Goal: Task Accomplishment & Management: Complete application form

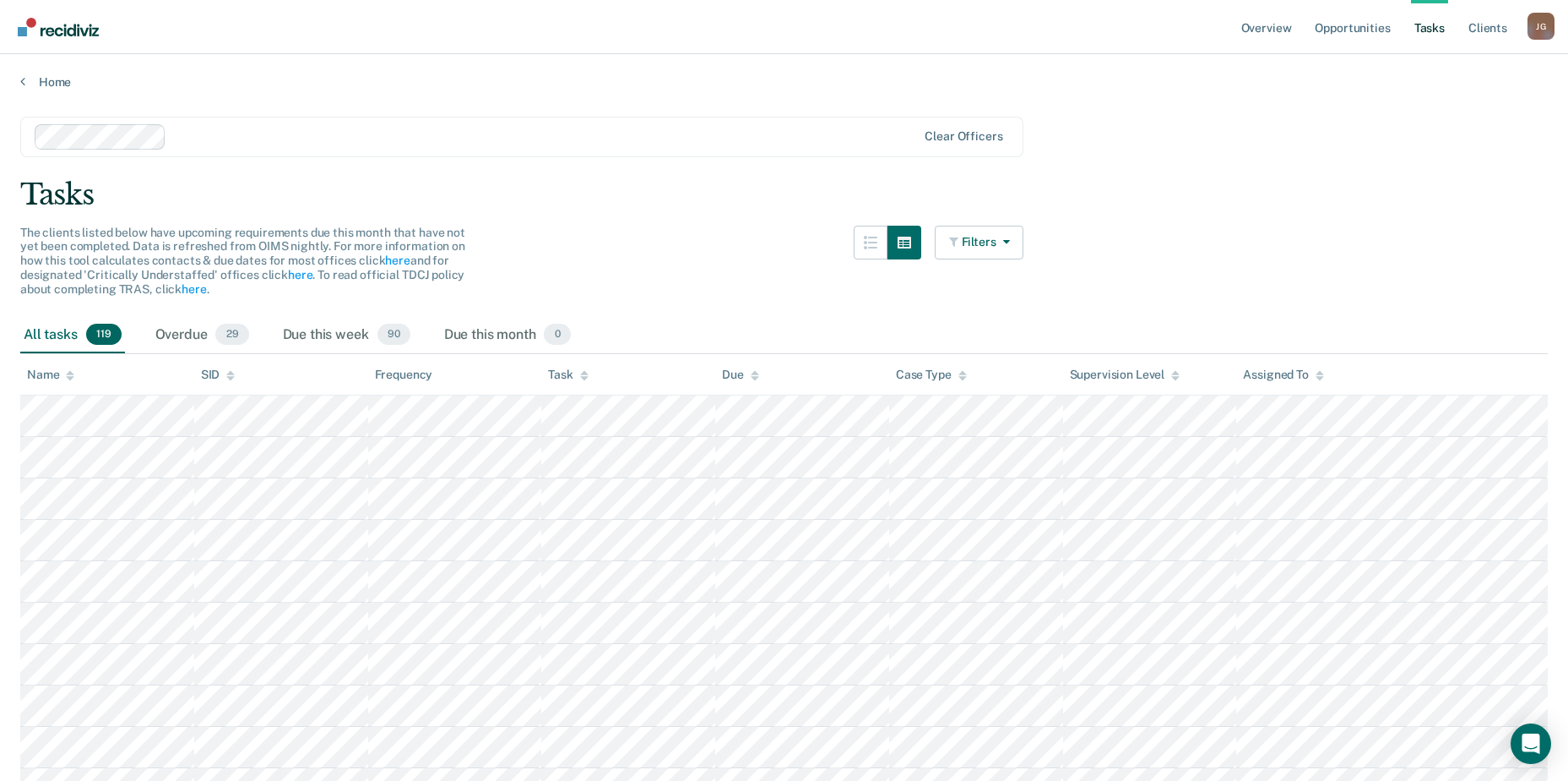
click at [1436, 33] on link "Tasks" at bounding box center [1430, 27] width 38 height 54
click at [1356, 26] on link "Opportunities" at bounding box center [1351, 27] width 82 height 54
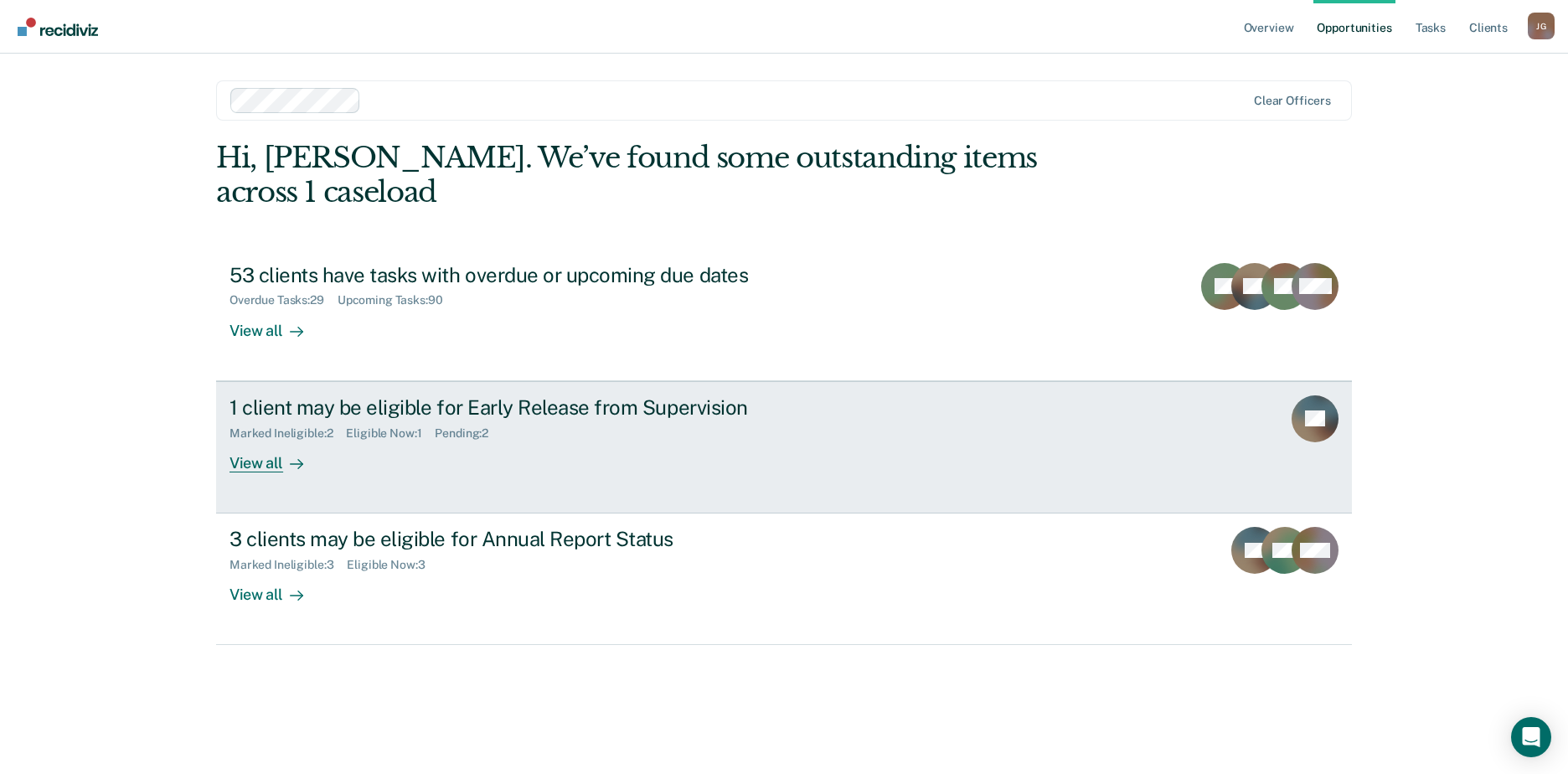
click at [1151, 397] on link "1 client may be eligible for Early Release from Supervision Marked Ineligible :…" at bounding box center [783, 446] width 1135 height 132
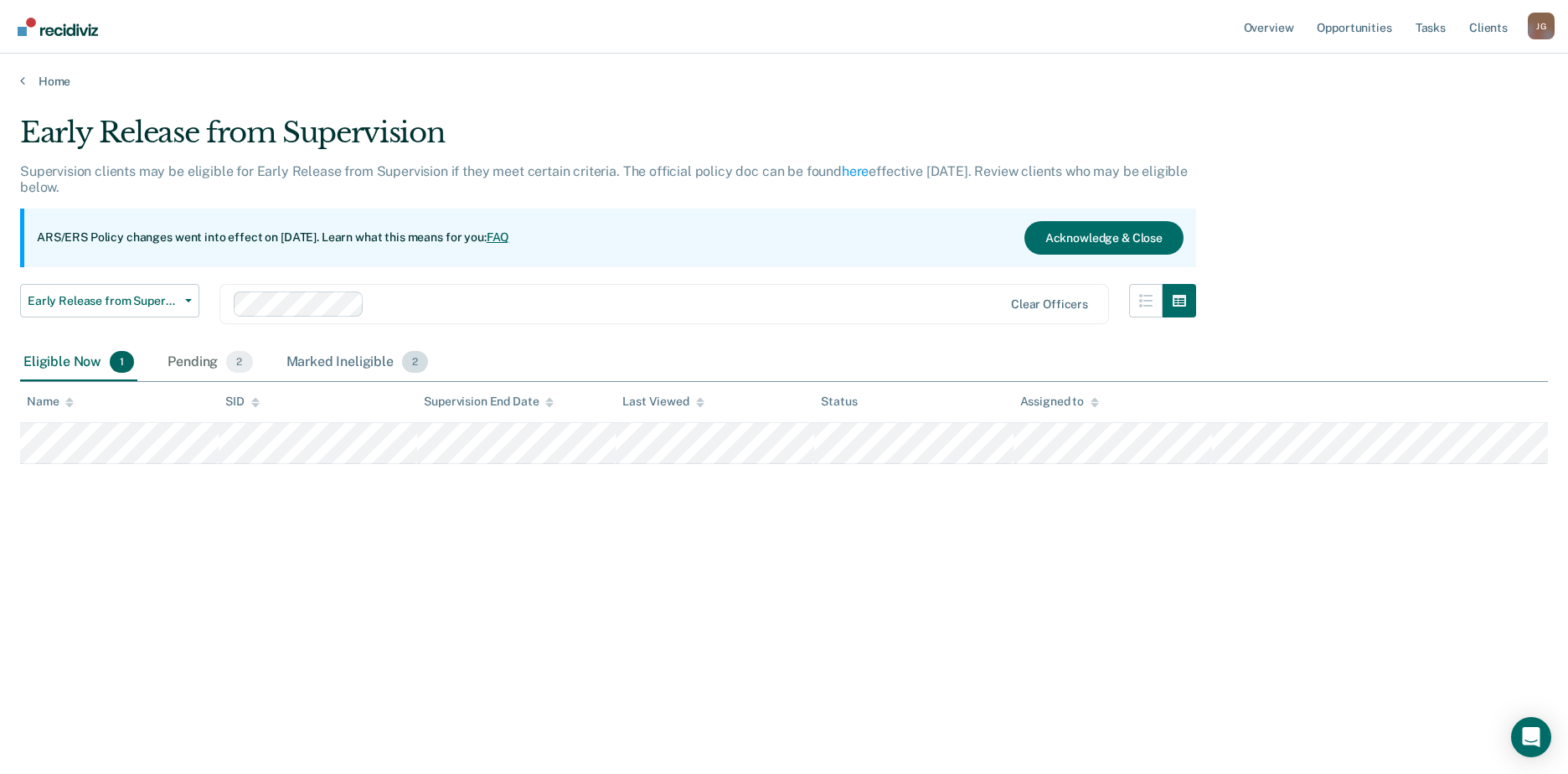
click at [306, 357] on div "Marked Ineligible 2" at bounding box center [357, 363] width 149 height 37
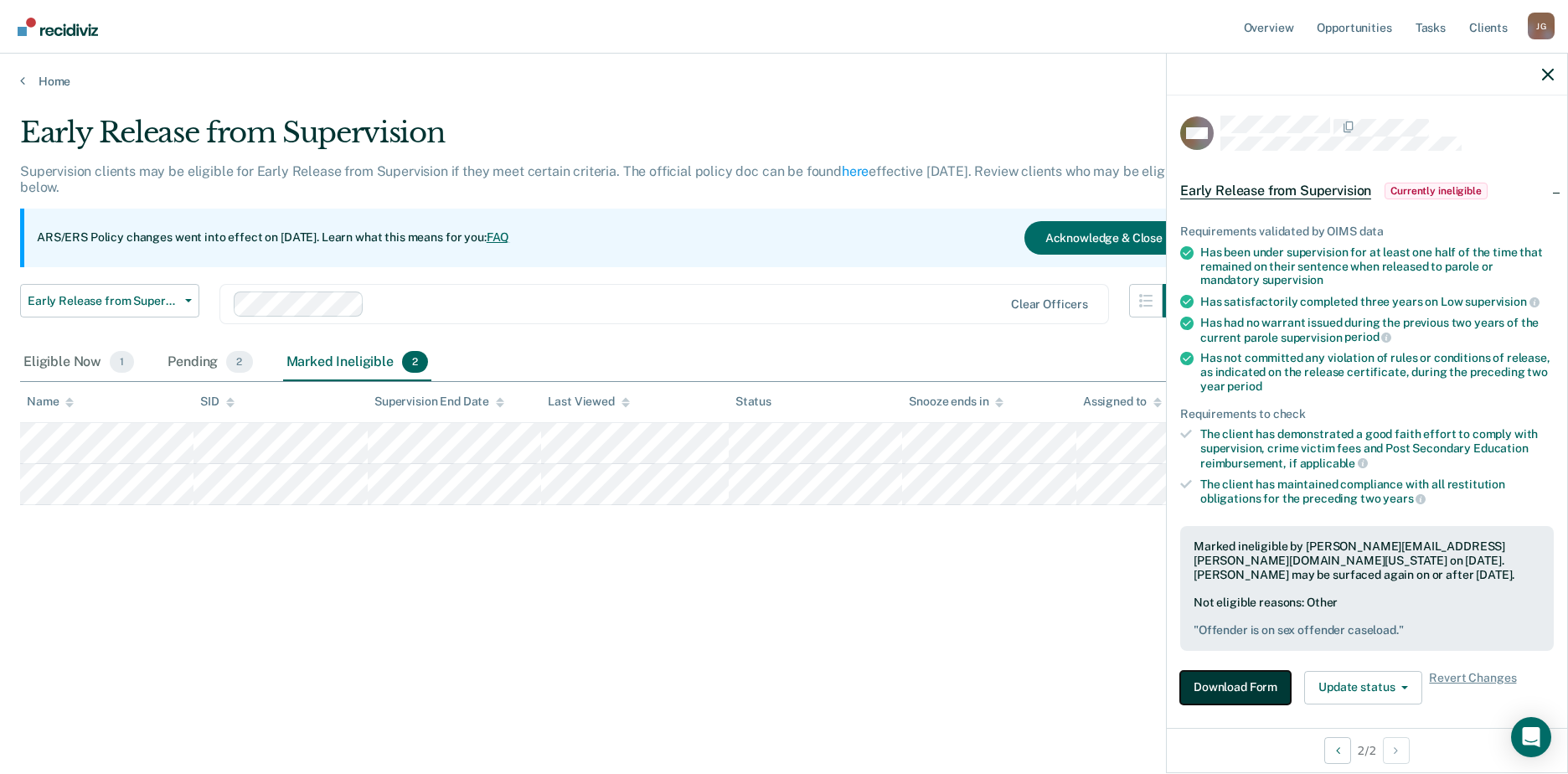
click at [1257, 684] on button "Download Form" at bounding box center [1234, 688] width 111 height 33
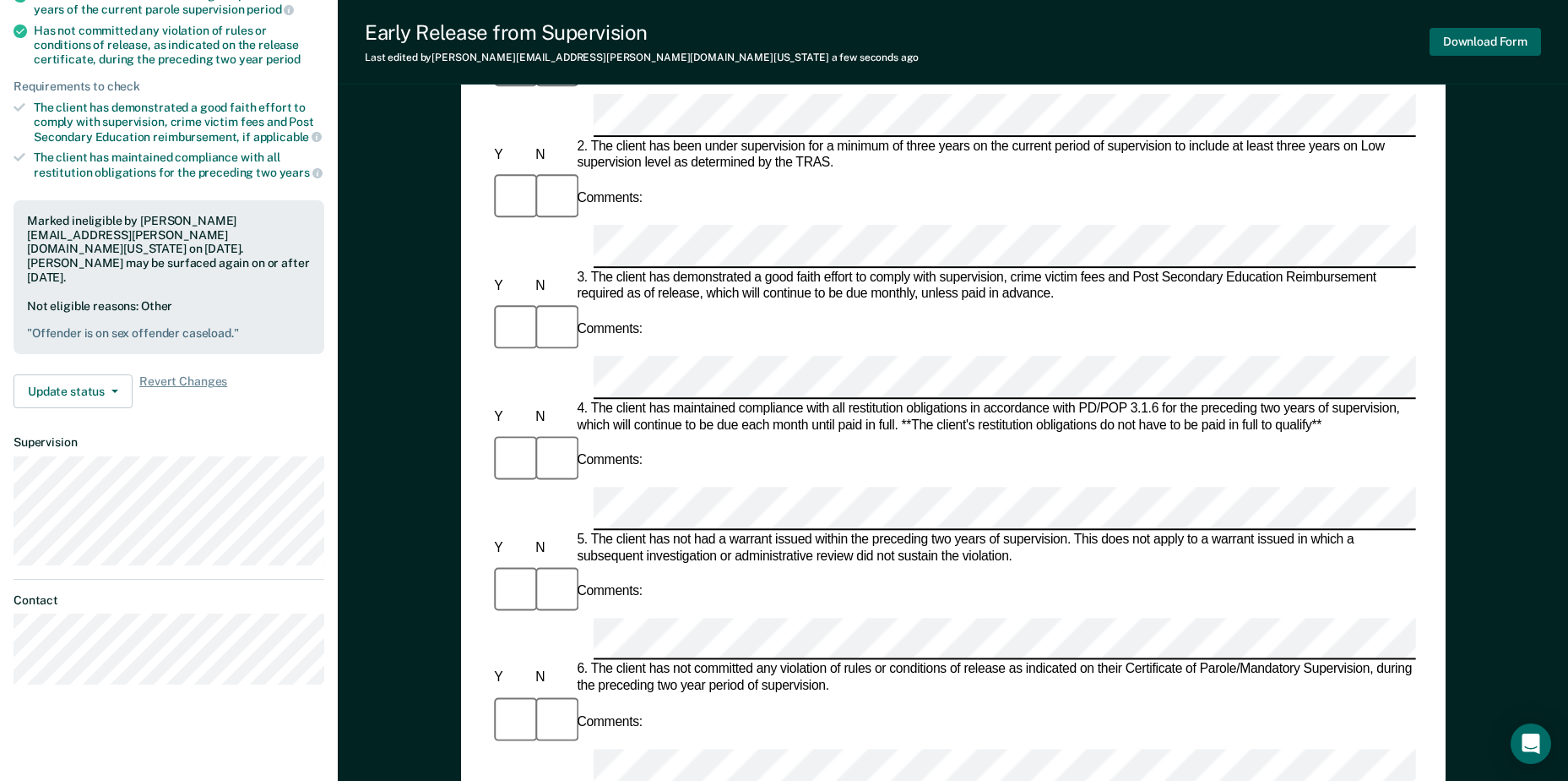
scroll to position [338, 0]
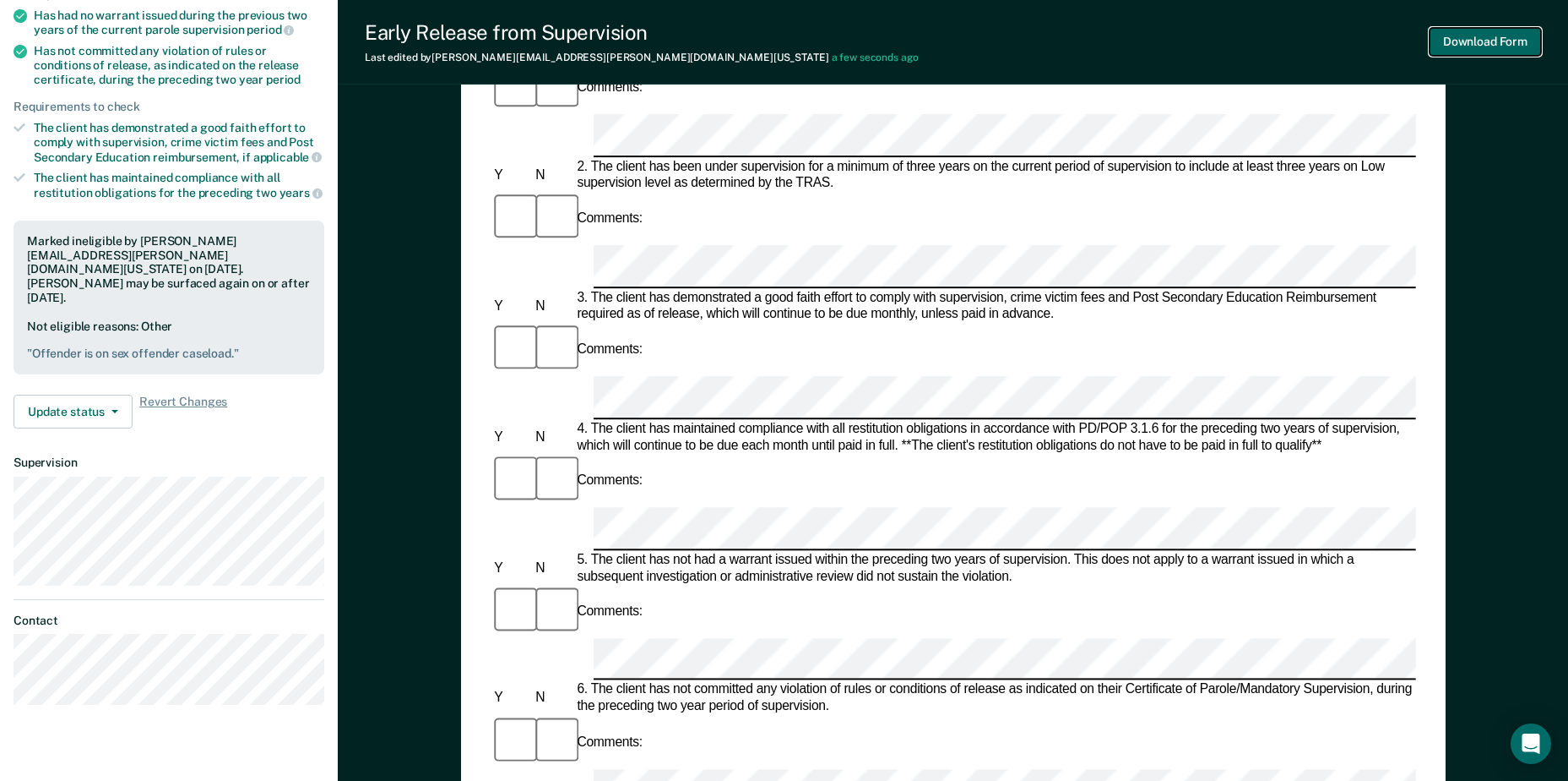
click at [1475, 35] on button "Download Form" at bounding box center [1485, 42] width 112 height 28
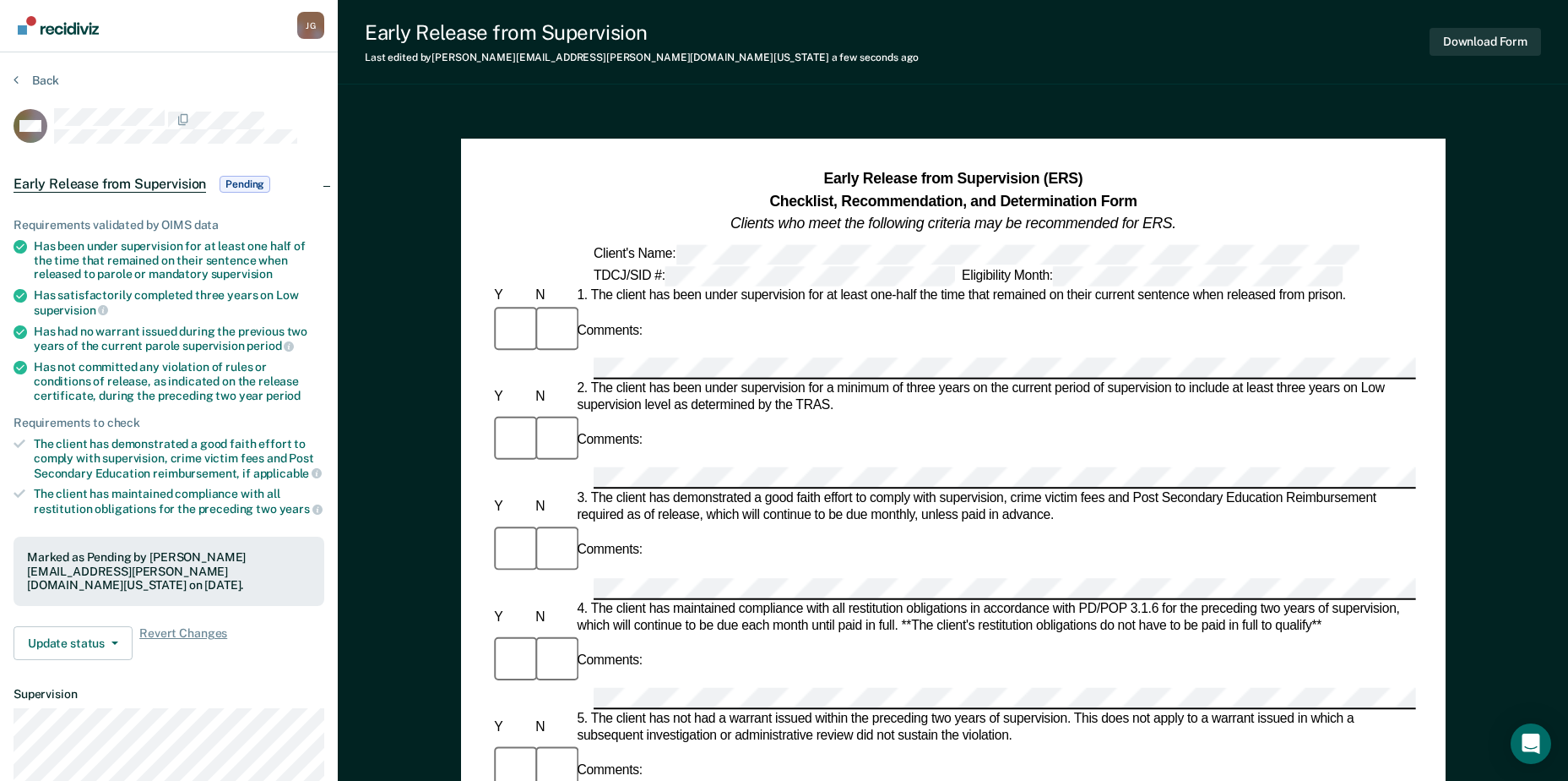
scroll to position [0, 0]
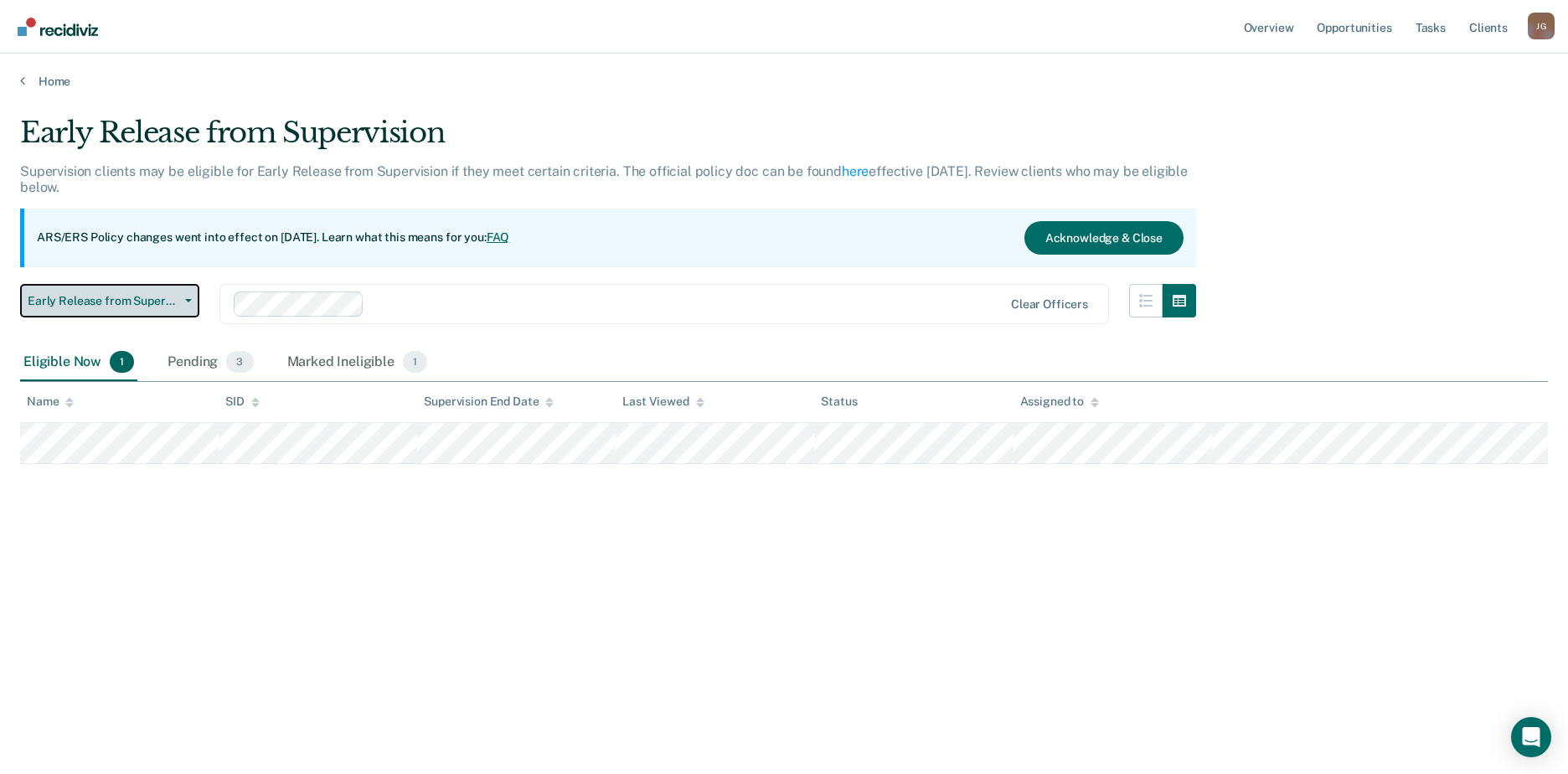
click at [189, 296] on button "Early Release from Supervision" at bounding box center [109, 300] width 180 height 33
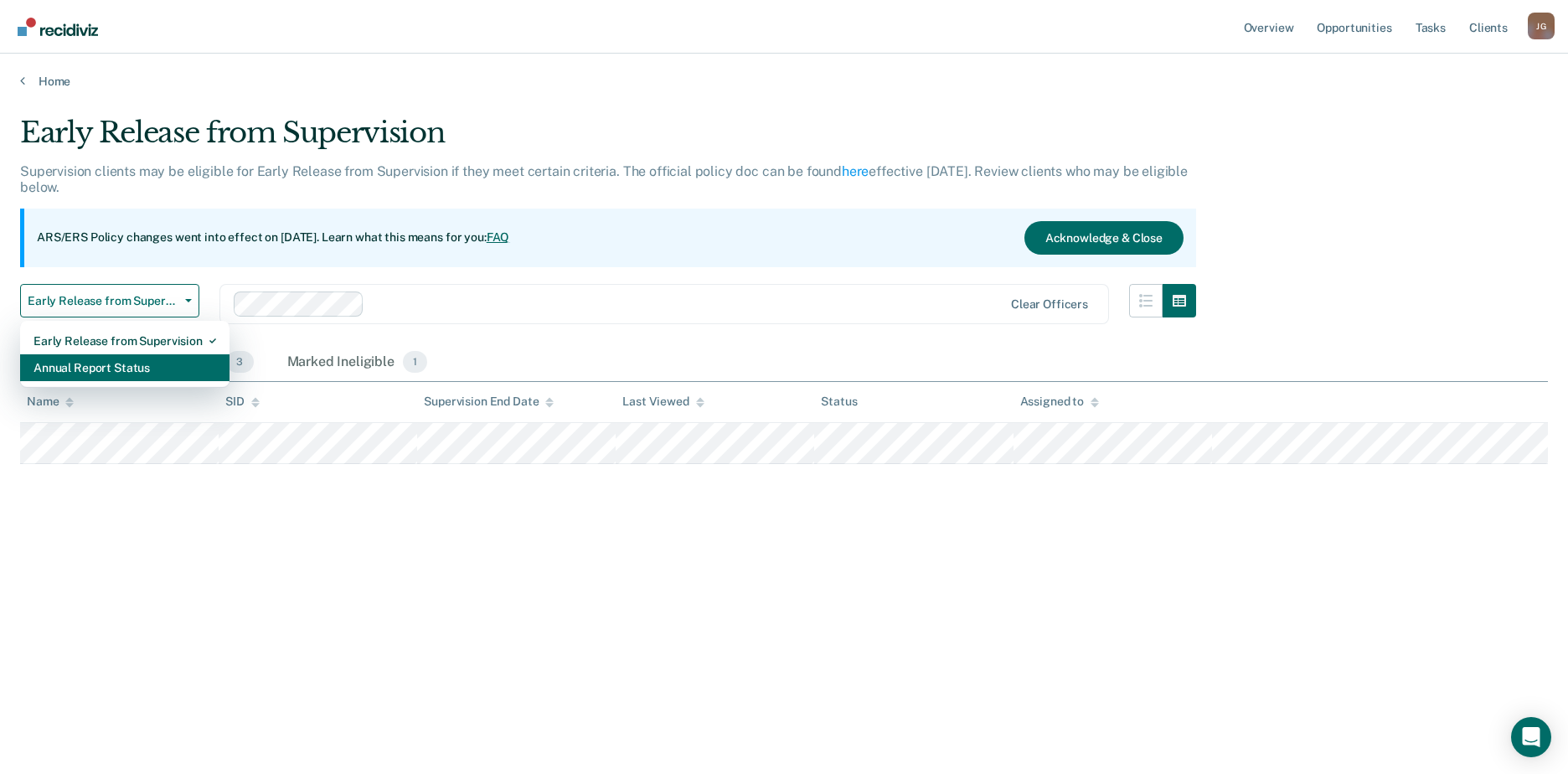
click at [153, 366] on div "Annual Report Status" at bounding box center [125, 367] width 183 height 26
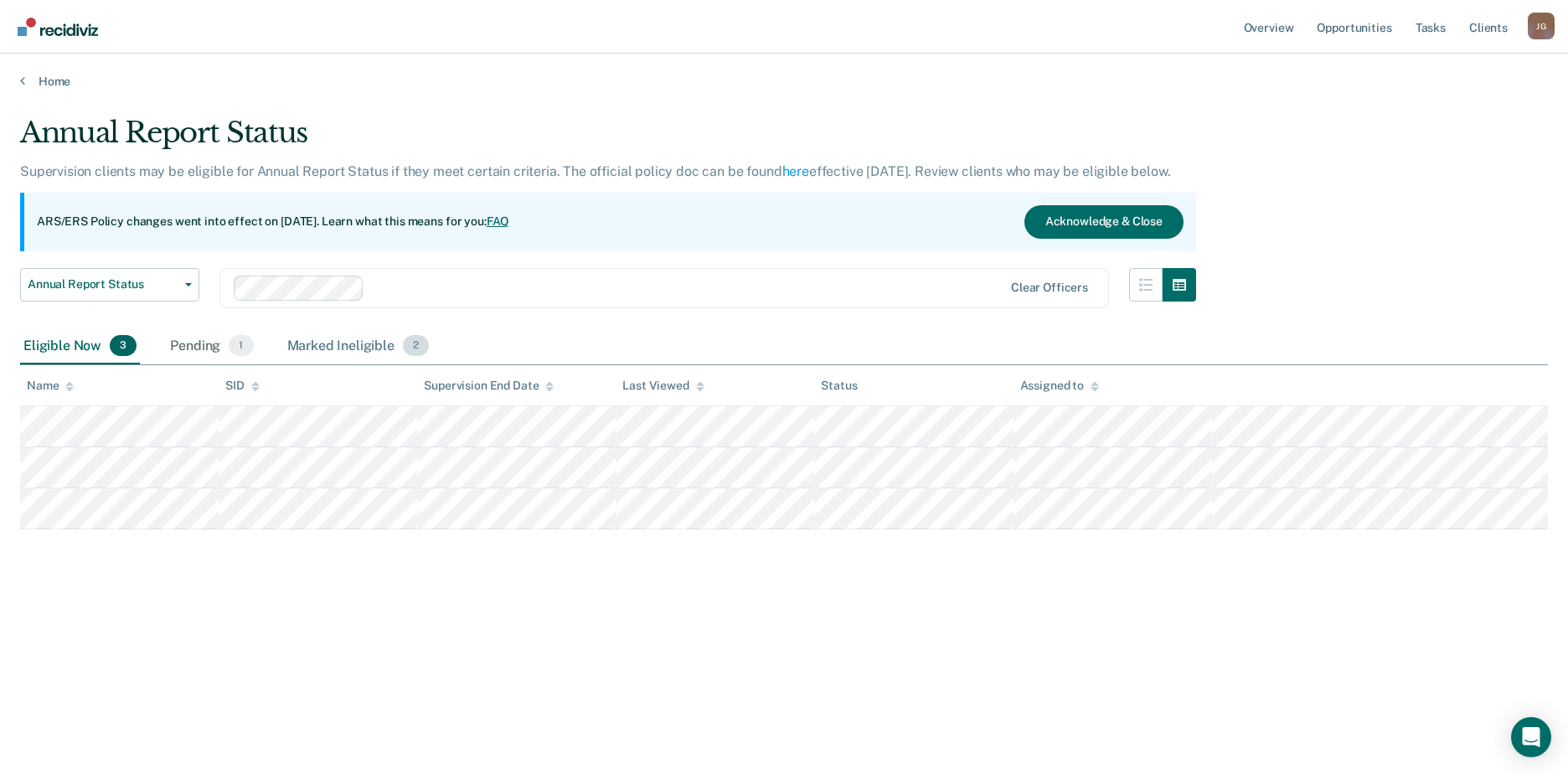
click at [363, 348] on div "Marked Ineligible 2" at bounding box center [358, 347] width 149 height 37
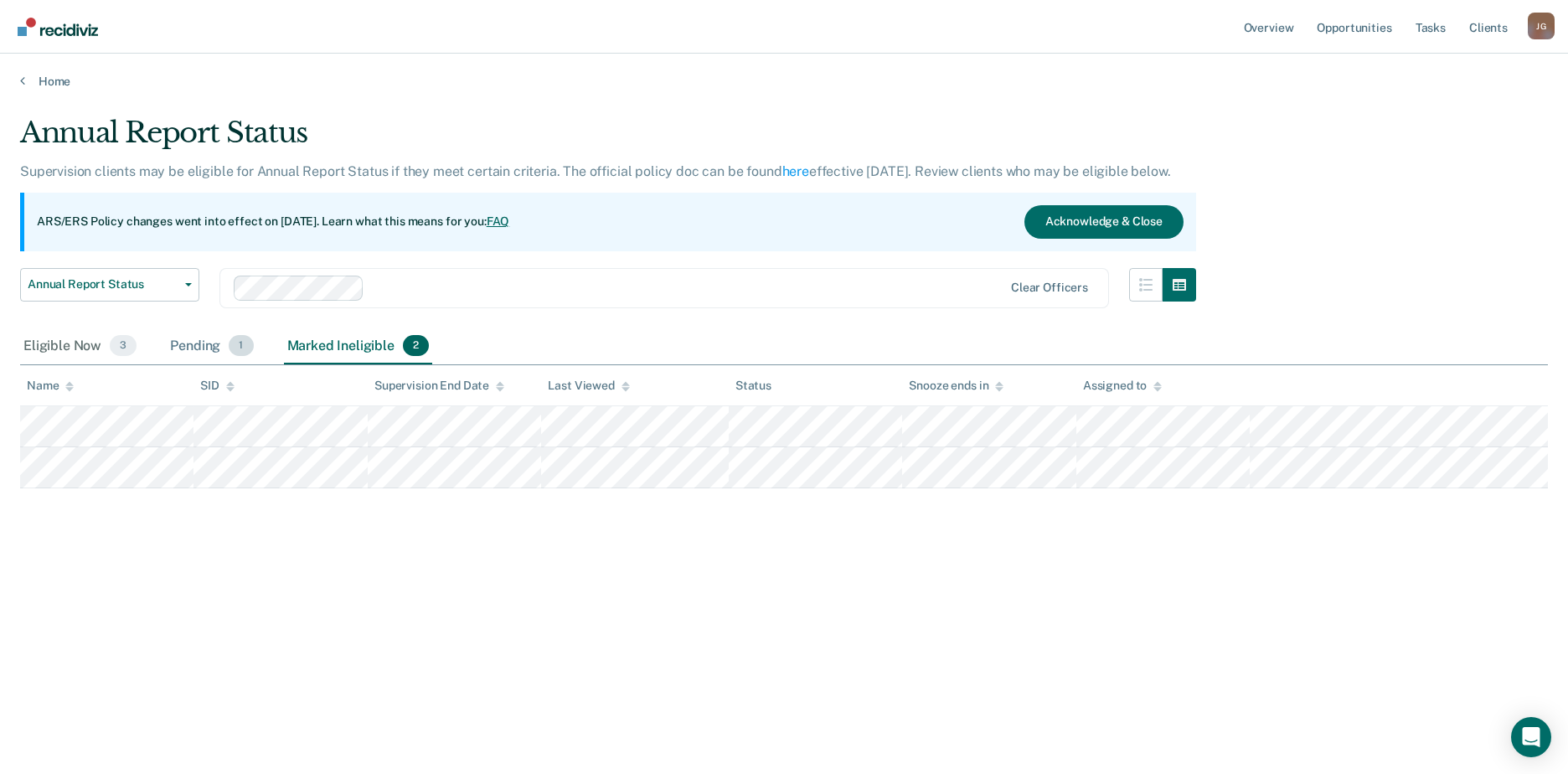
click at [203, 350] on div "Pending 1" at bounding box center [211, 347] width 89 height 37
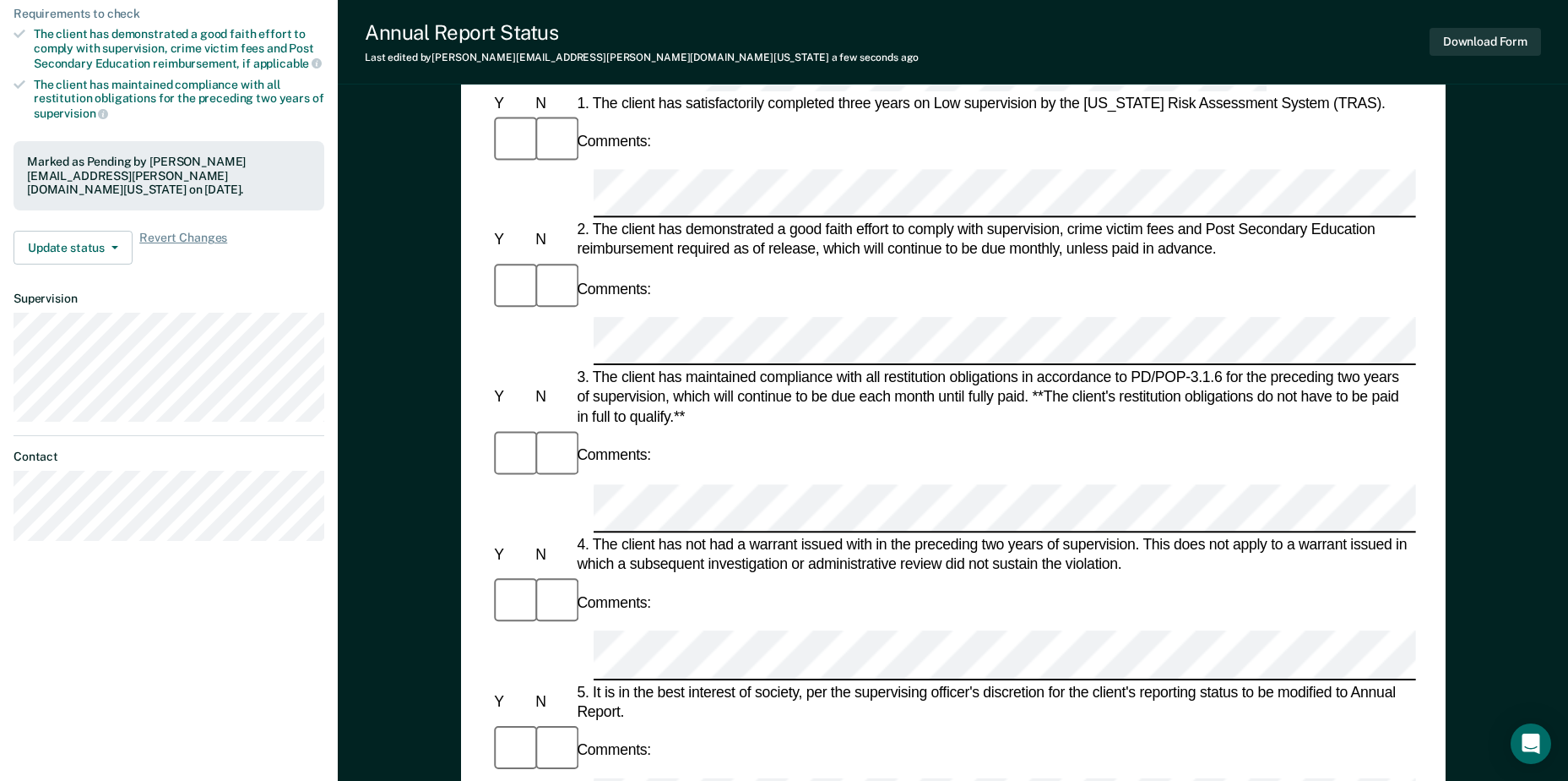
scroll to position [253, 0]
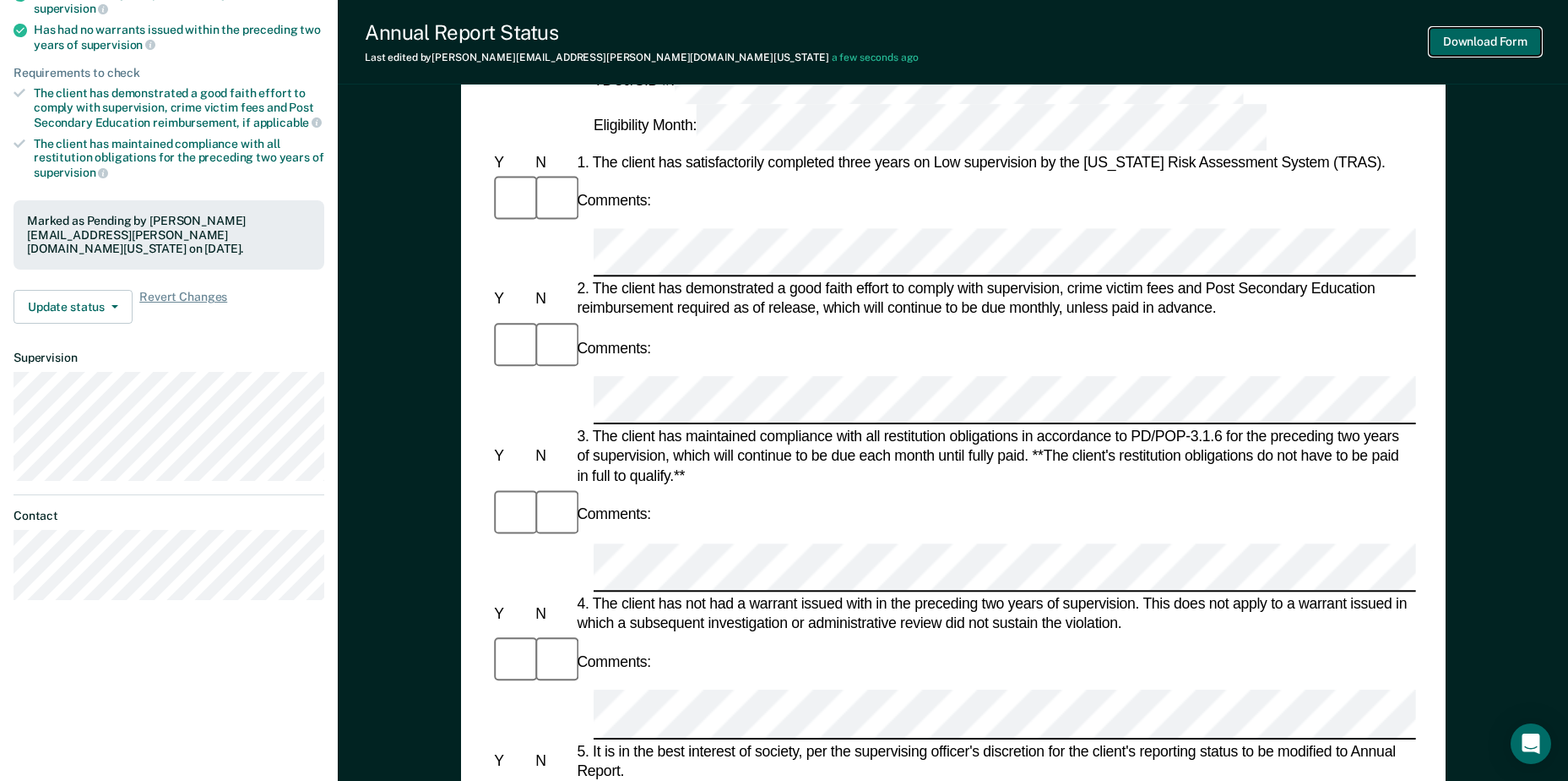
click at [1499, 46] on button "Download Form" at bounding box center [1485, 42] width 112 height 28
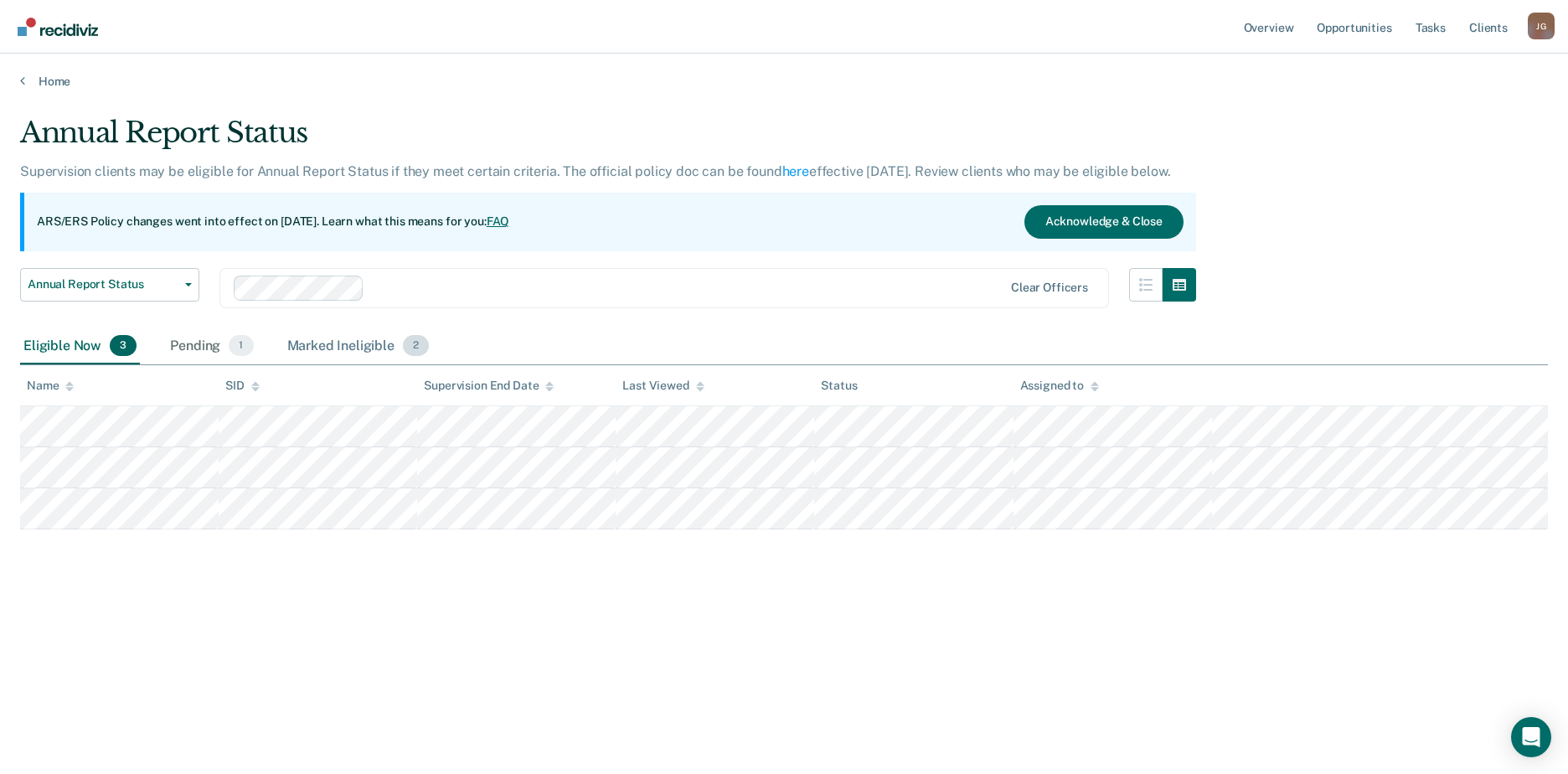
click at [384, 345] on div "Marked Ineligible 2" at bounding box center [358, 347] width 149 height 37
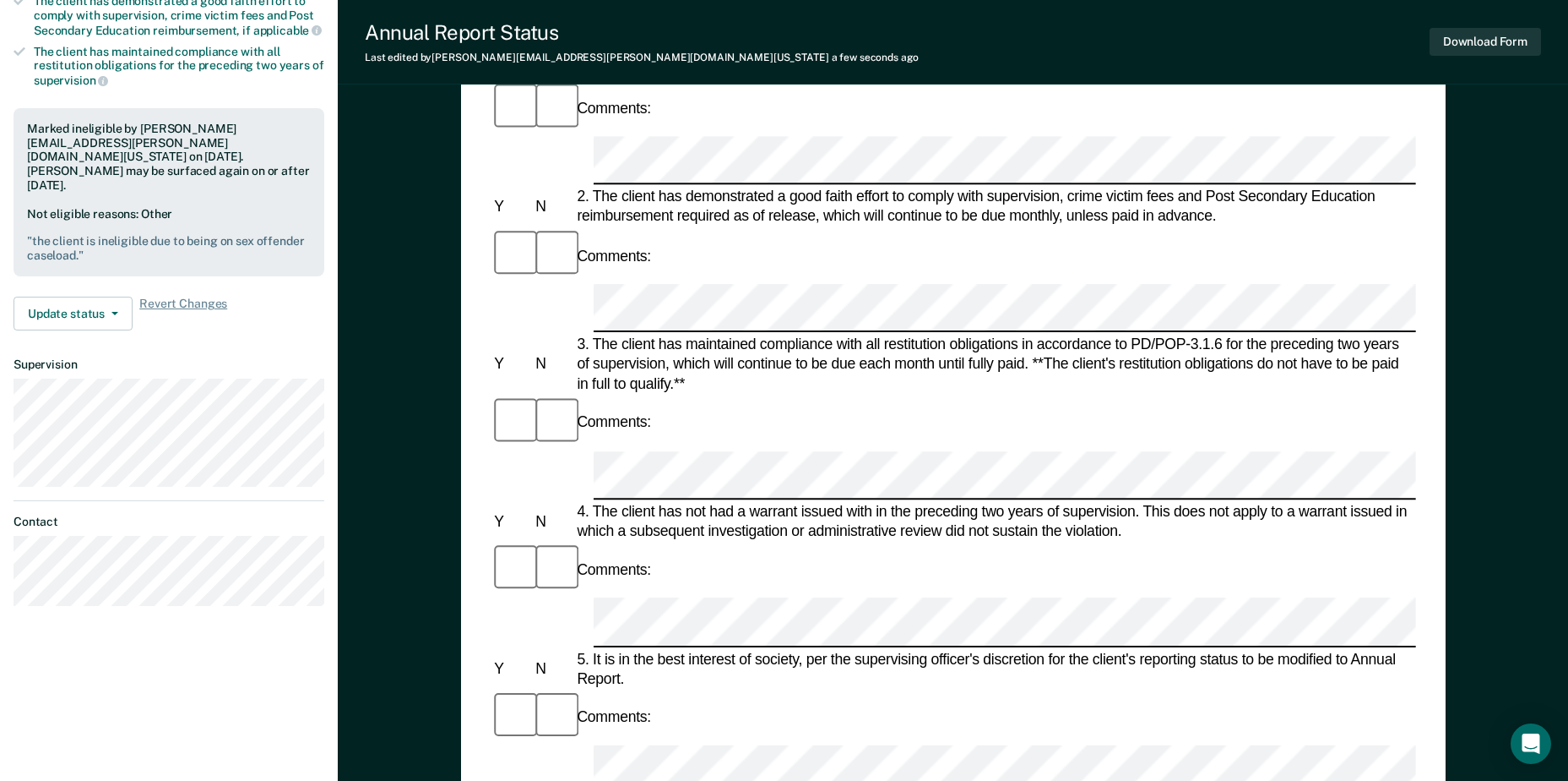
scroll to position [169, 0]
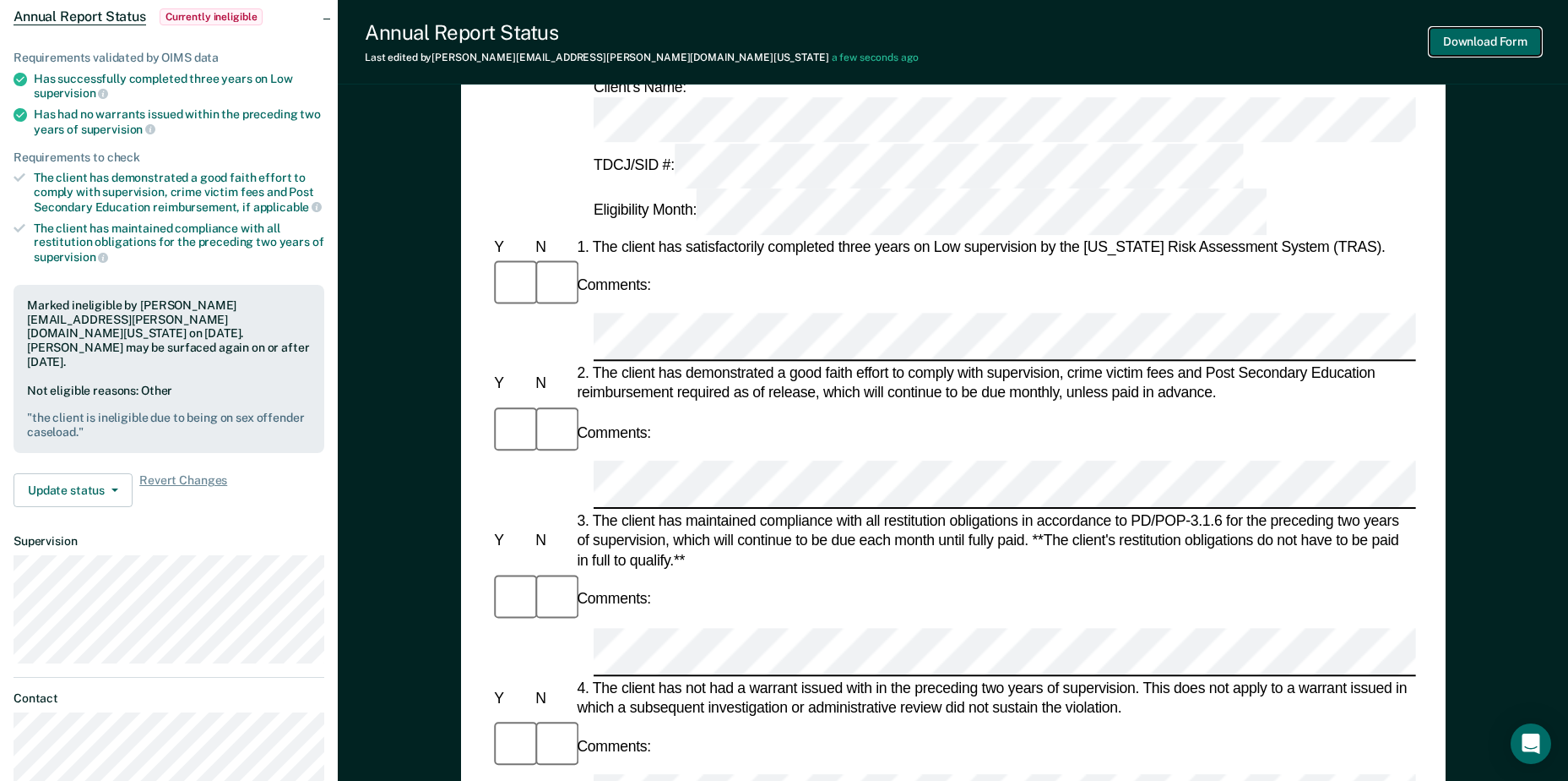
click at [1472, 33] on button "Download Form" at bounding box center [1485, 42] width 112 height 28
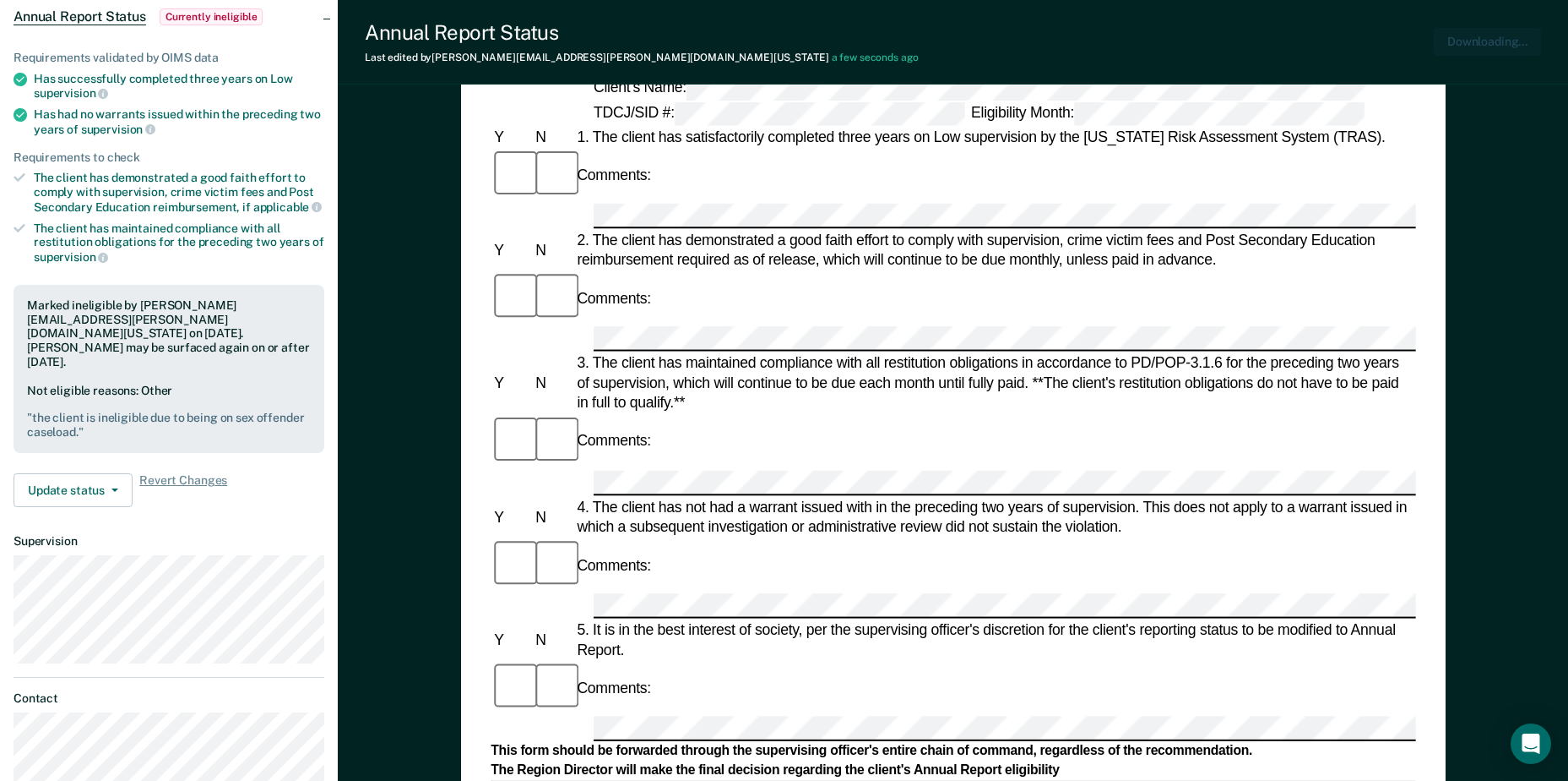
scroll to position [0, 0]
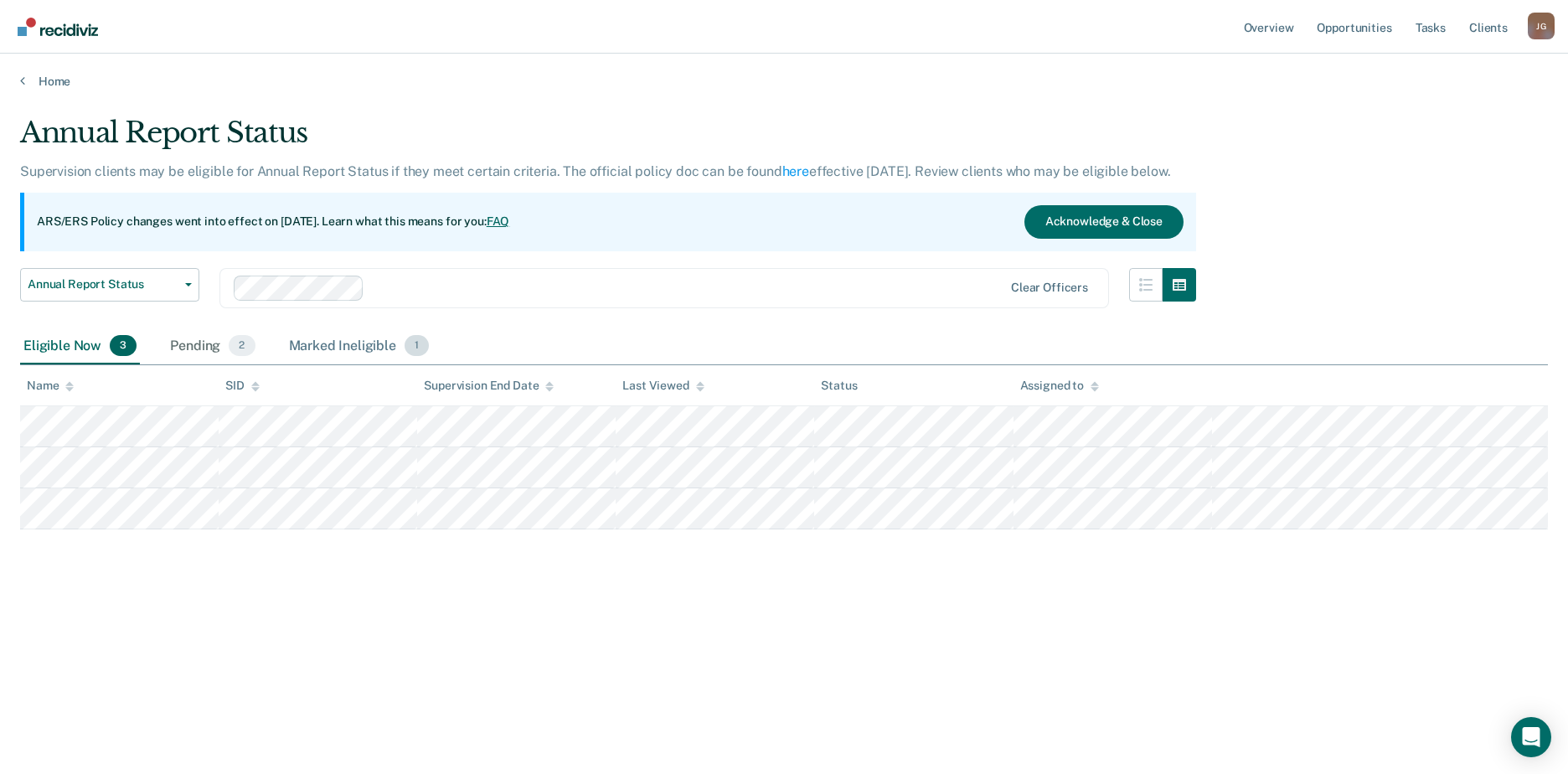
click at [383, 338] on div "Marked Ineligible 1" at bounding box center [359, 347] width 147 height 37
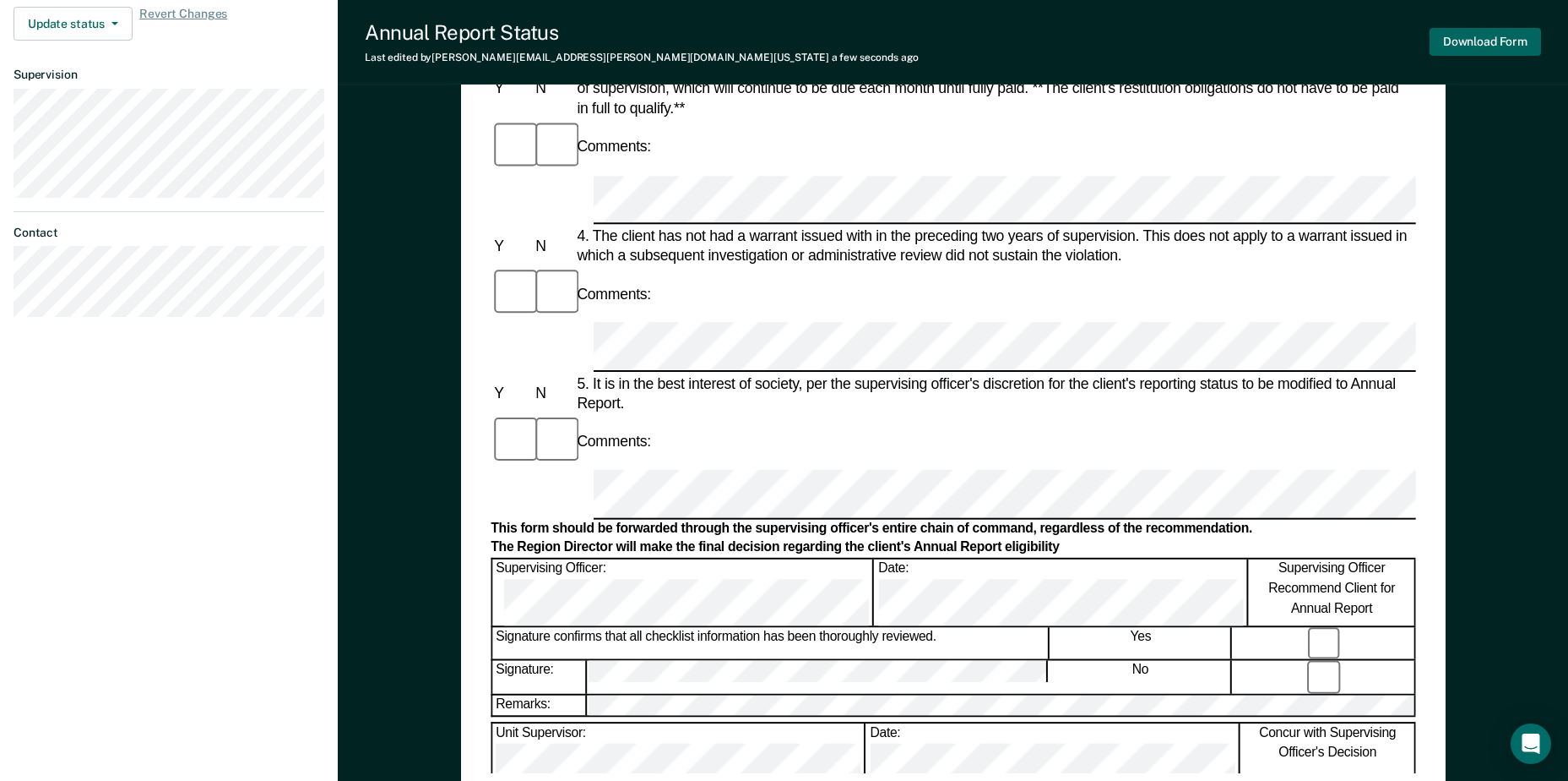
scroll to position [591, 0]
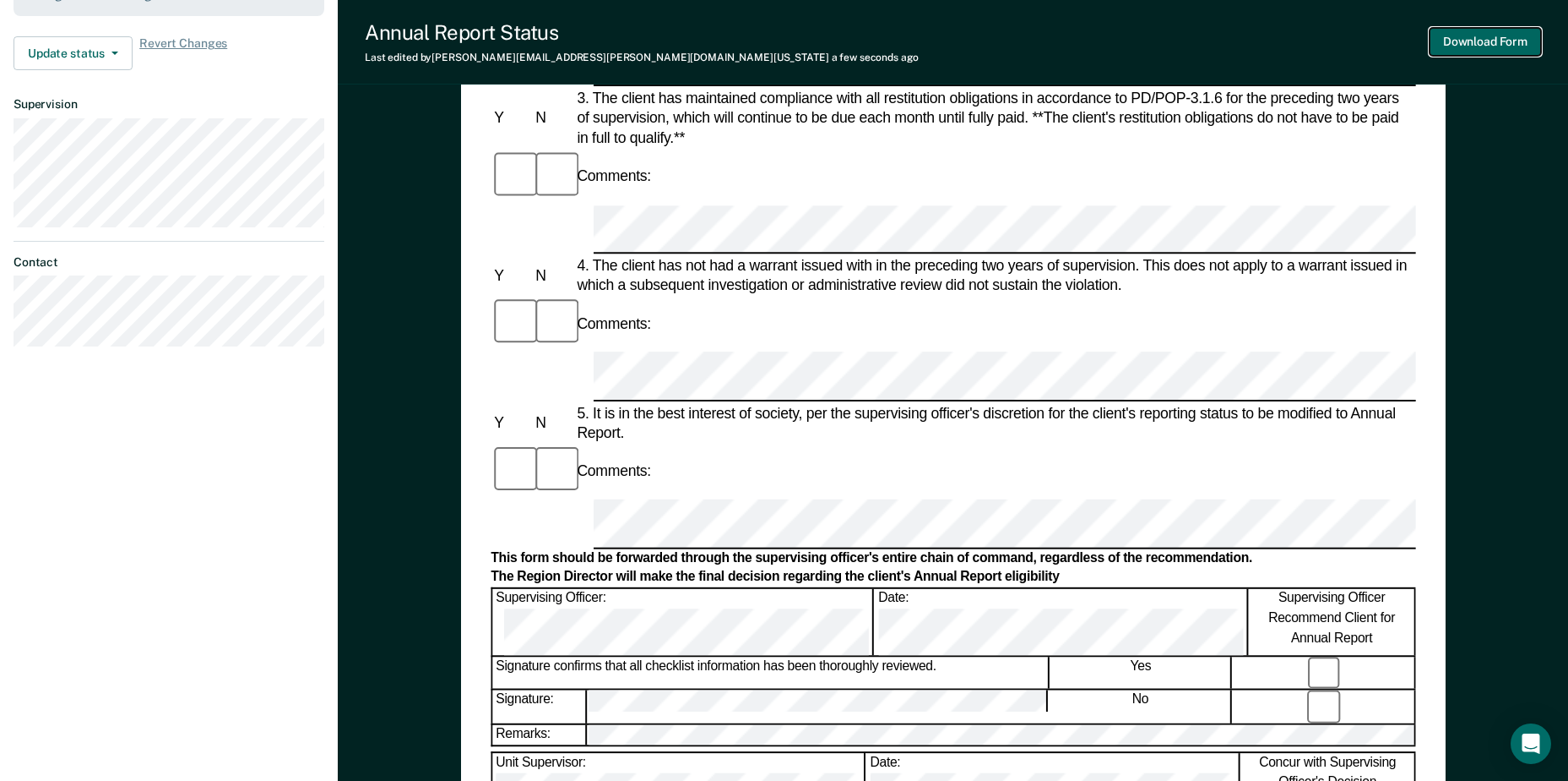
click at [1465, 38] on button "Download Form" at bounding box center [1485, 42] width 112 height 28
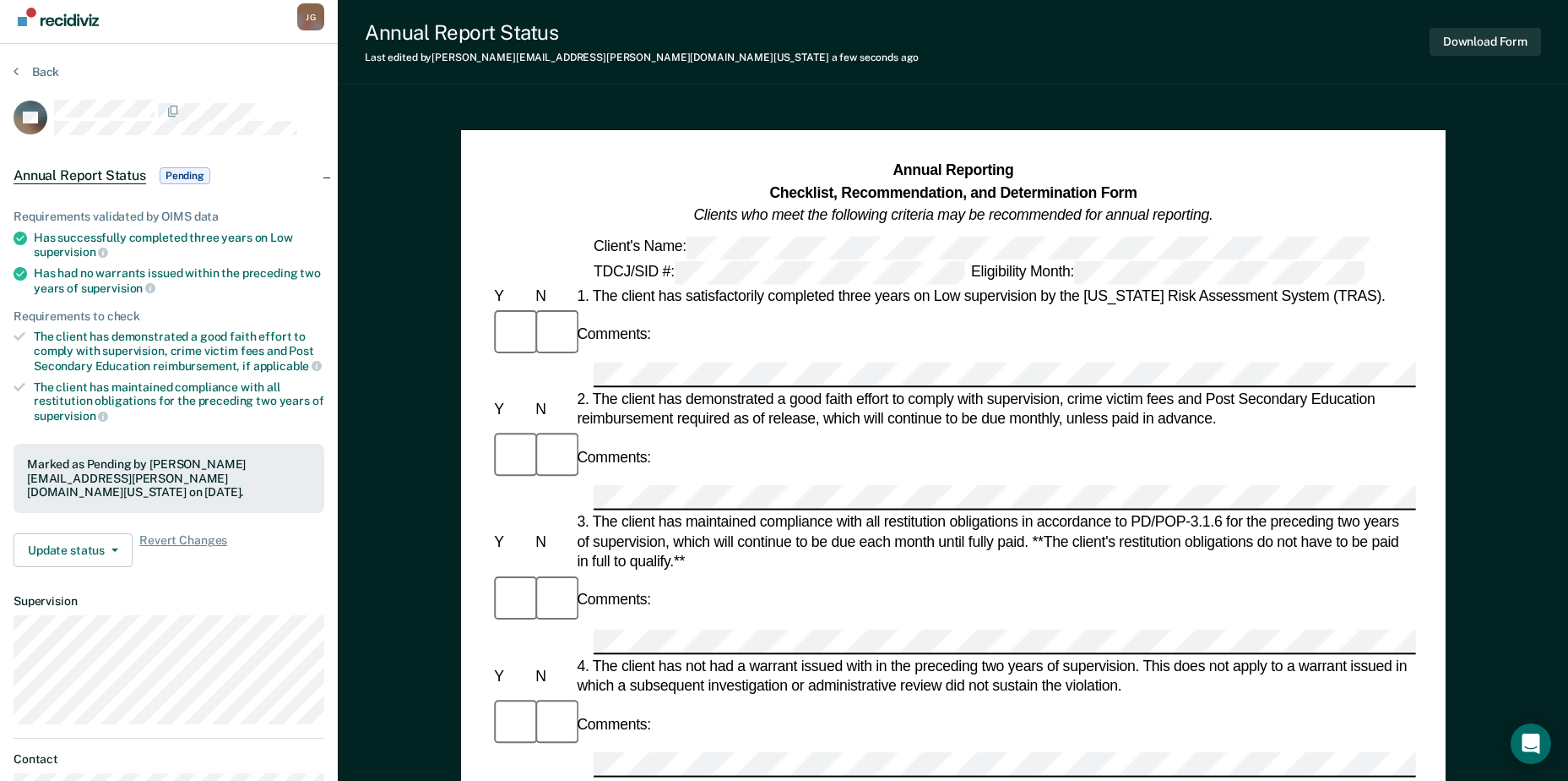
scroll to position [0, 0]
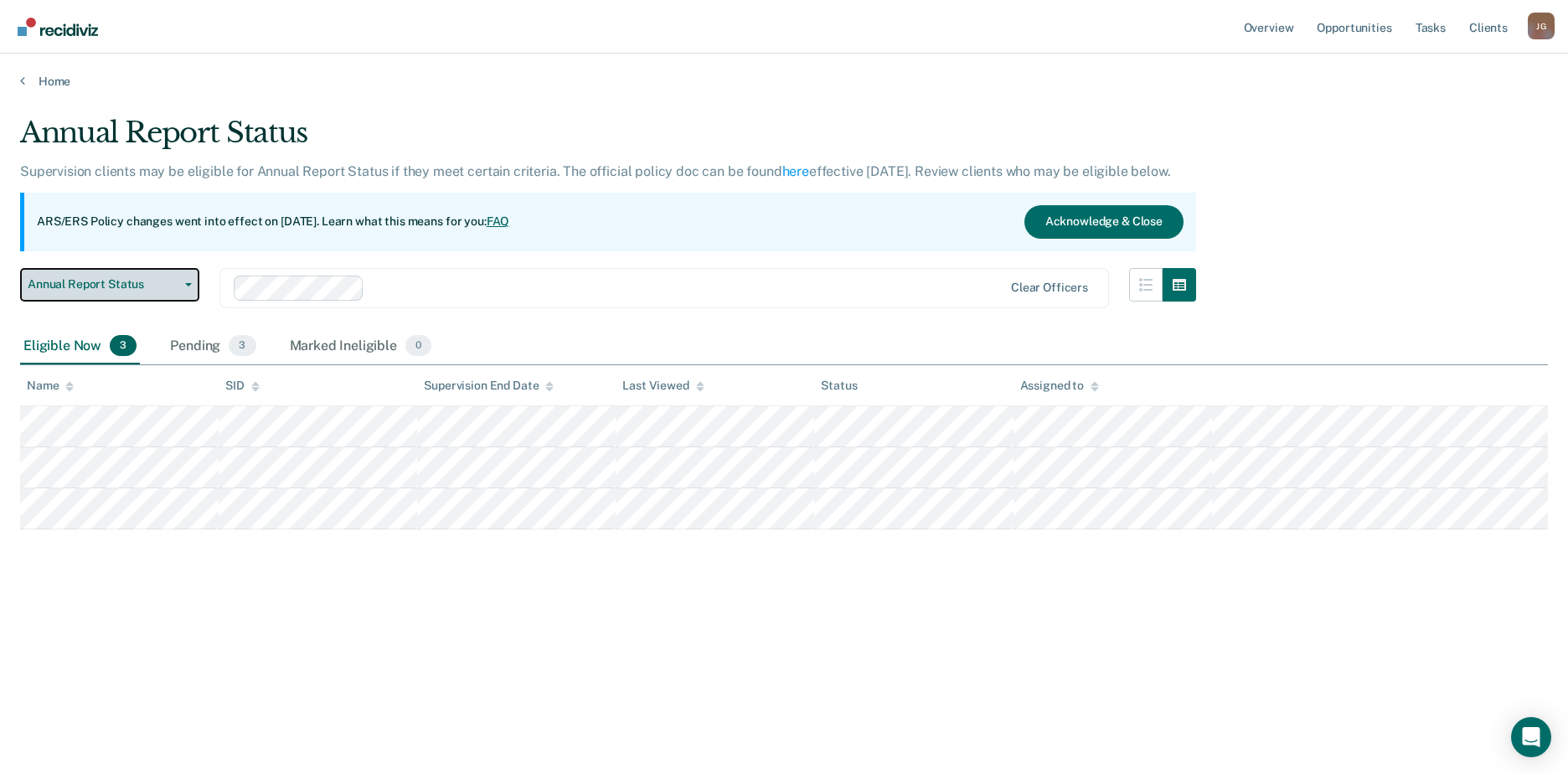
click at [191, 284] on icon "button" at bounding box center [188, 284] width 7 height 3
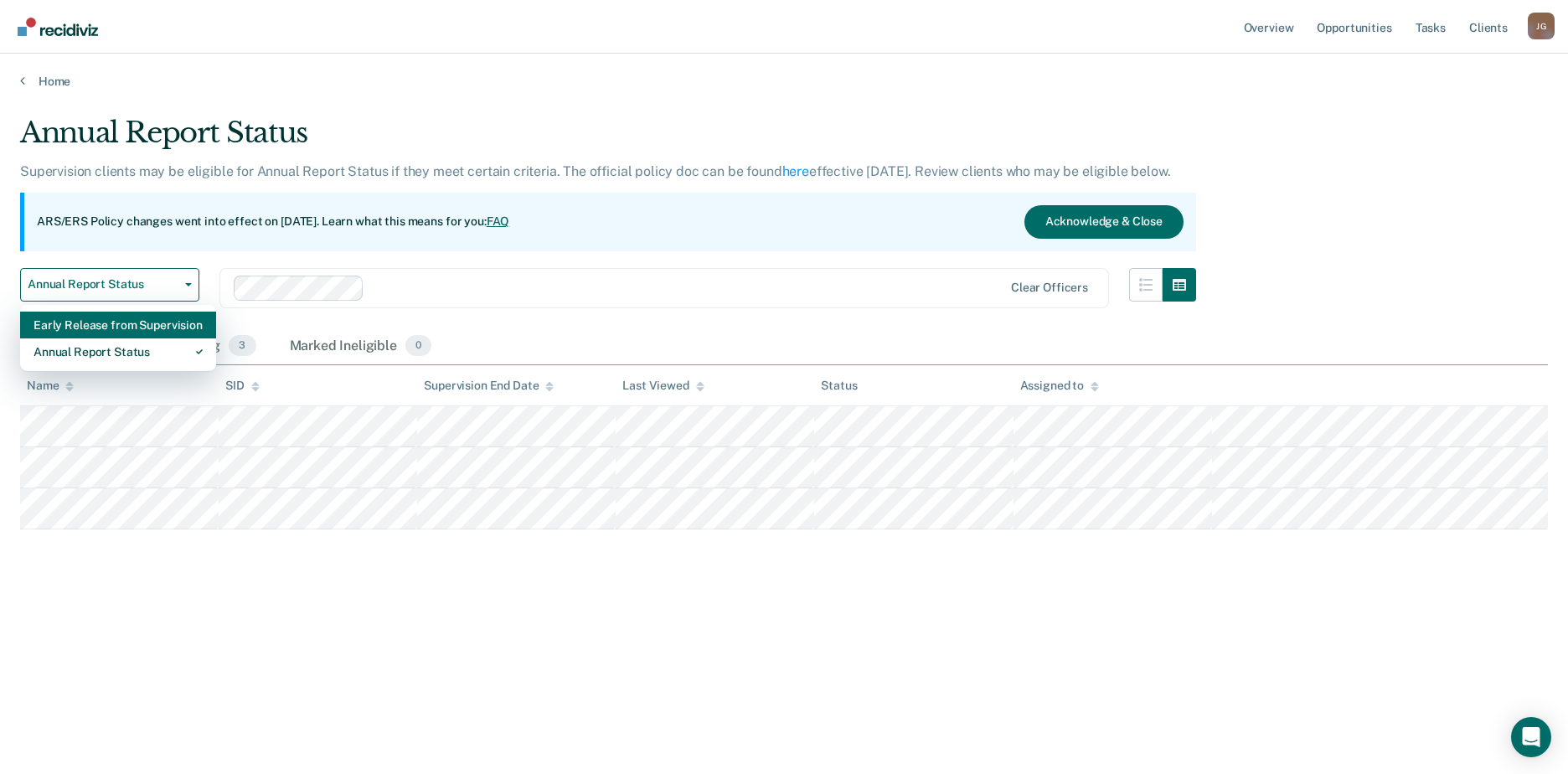
click at [136, 328] on div "Early Release from Supervision" at bounding box center [118, 324] width 169 height 26
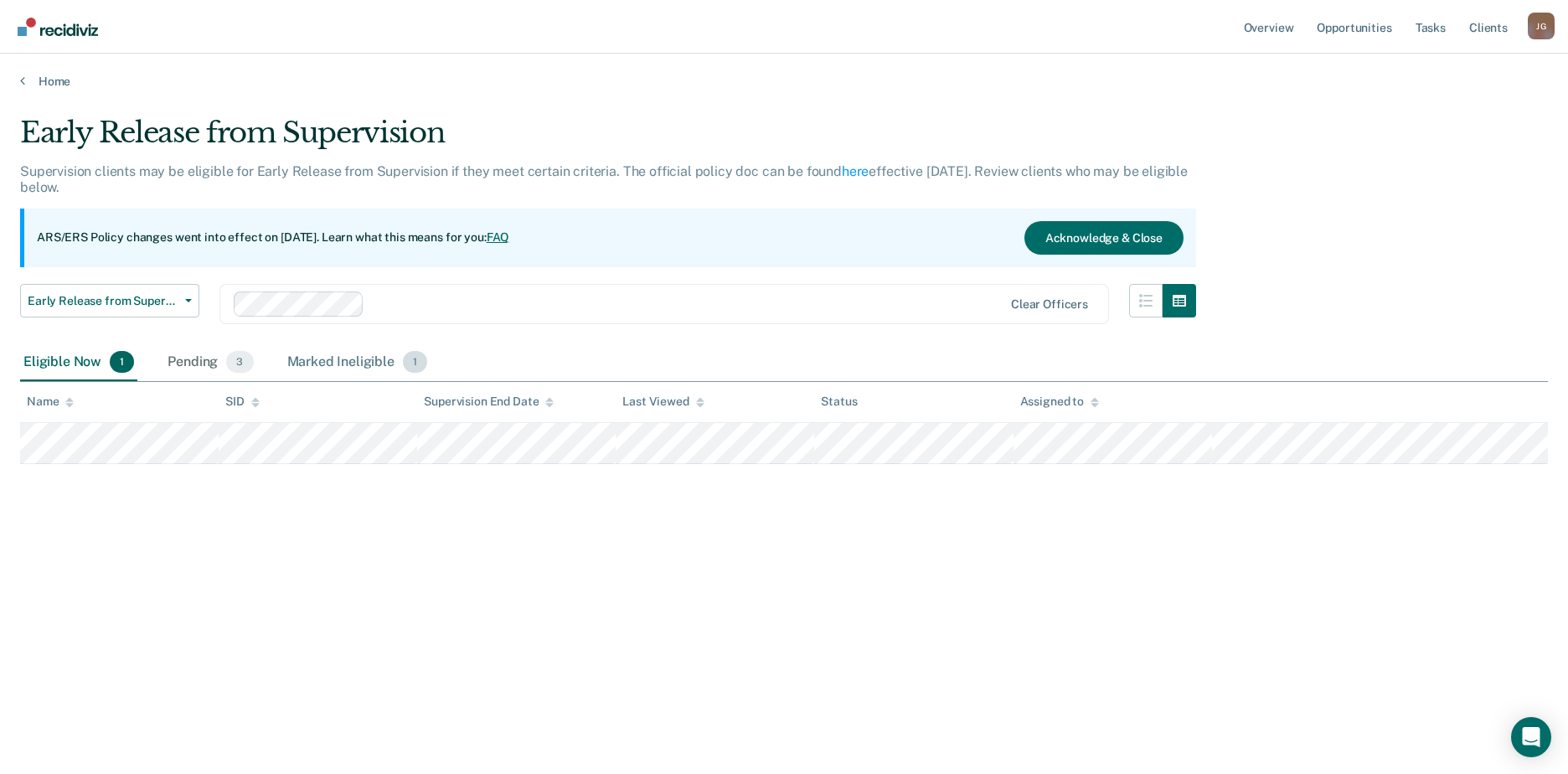
click at [375, 361] on div "Marked Ineligible 1" at bounding box center [357, 363] width 147 height 37
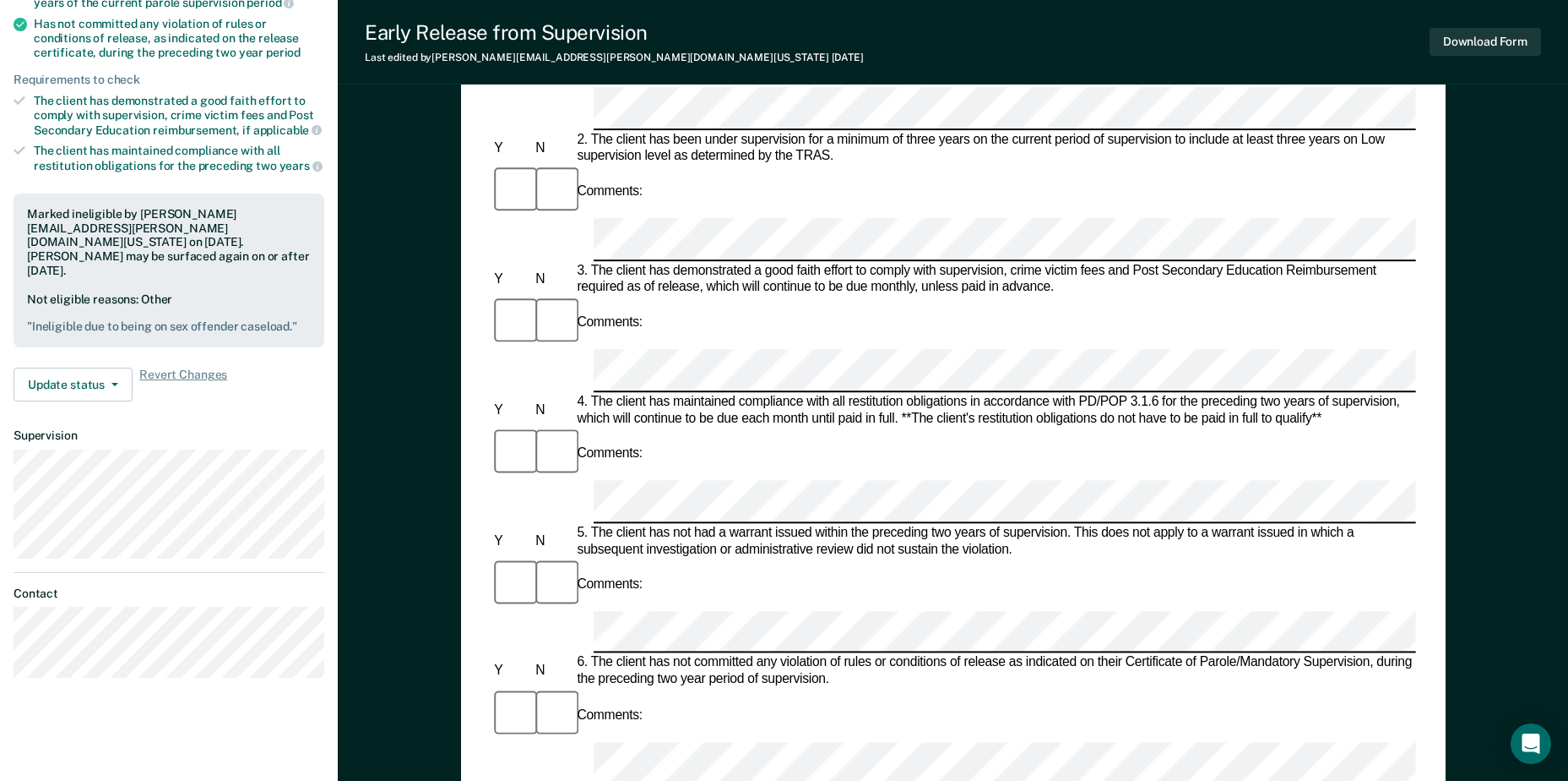
scroll to position [507, 0]
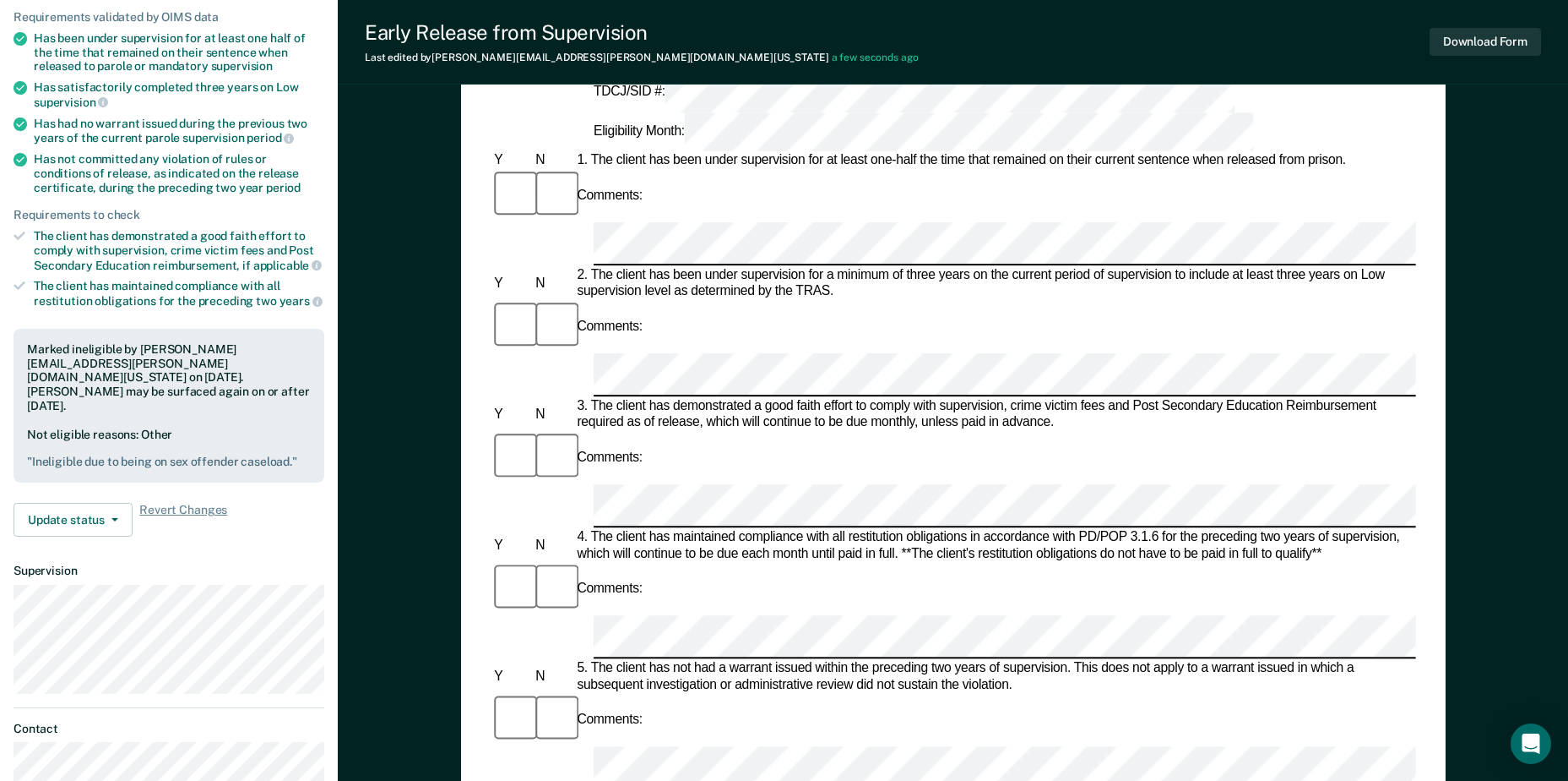
scroll to position [0, 0]
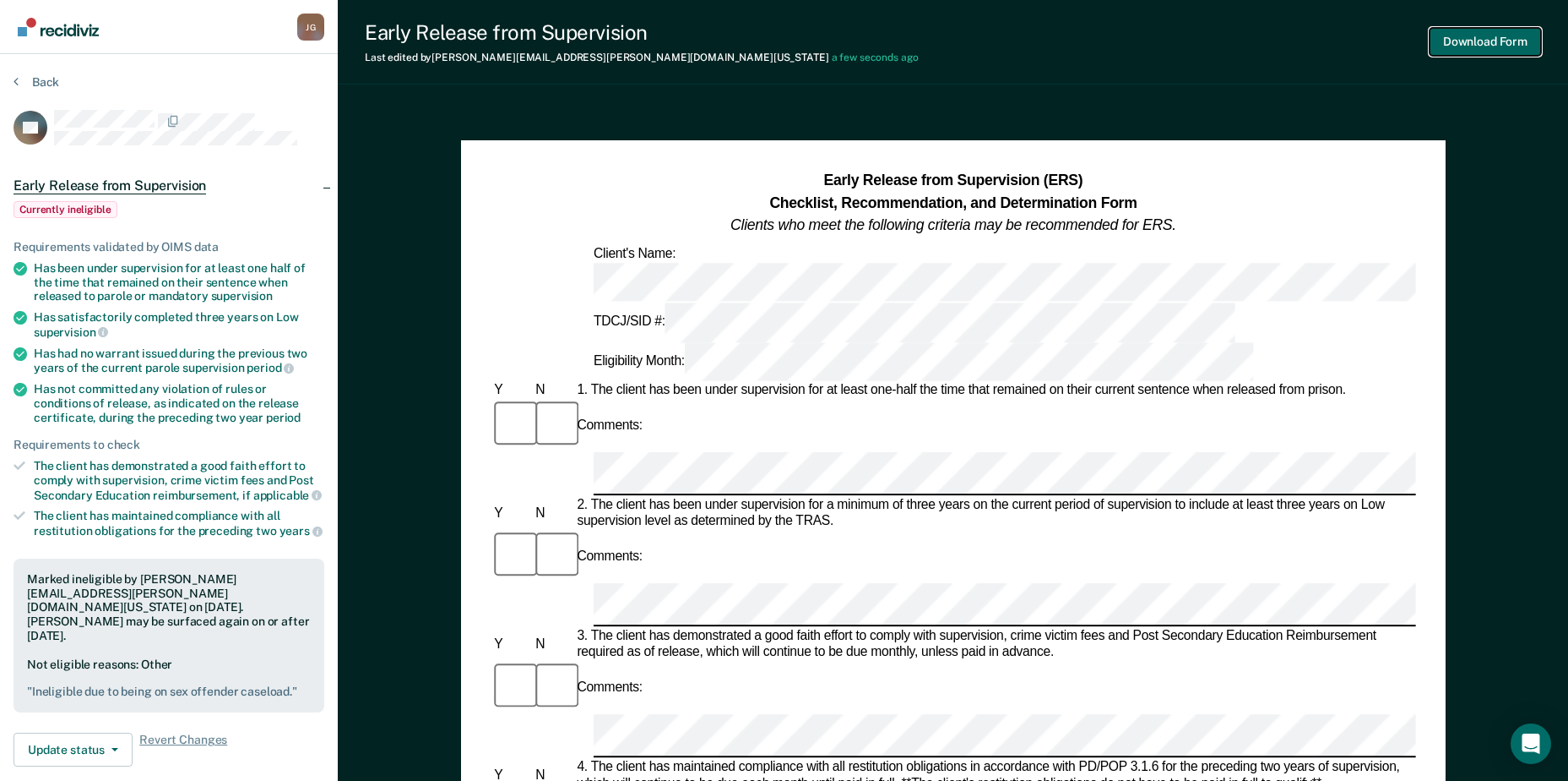
click at [1454, 34] on button "Download Form" at bounding box center [1485, 42] width 112 height 28
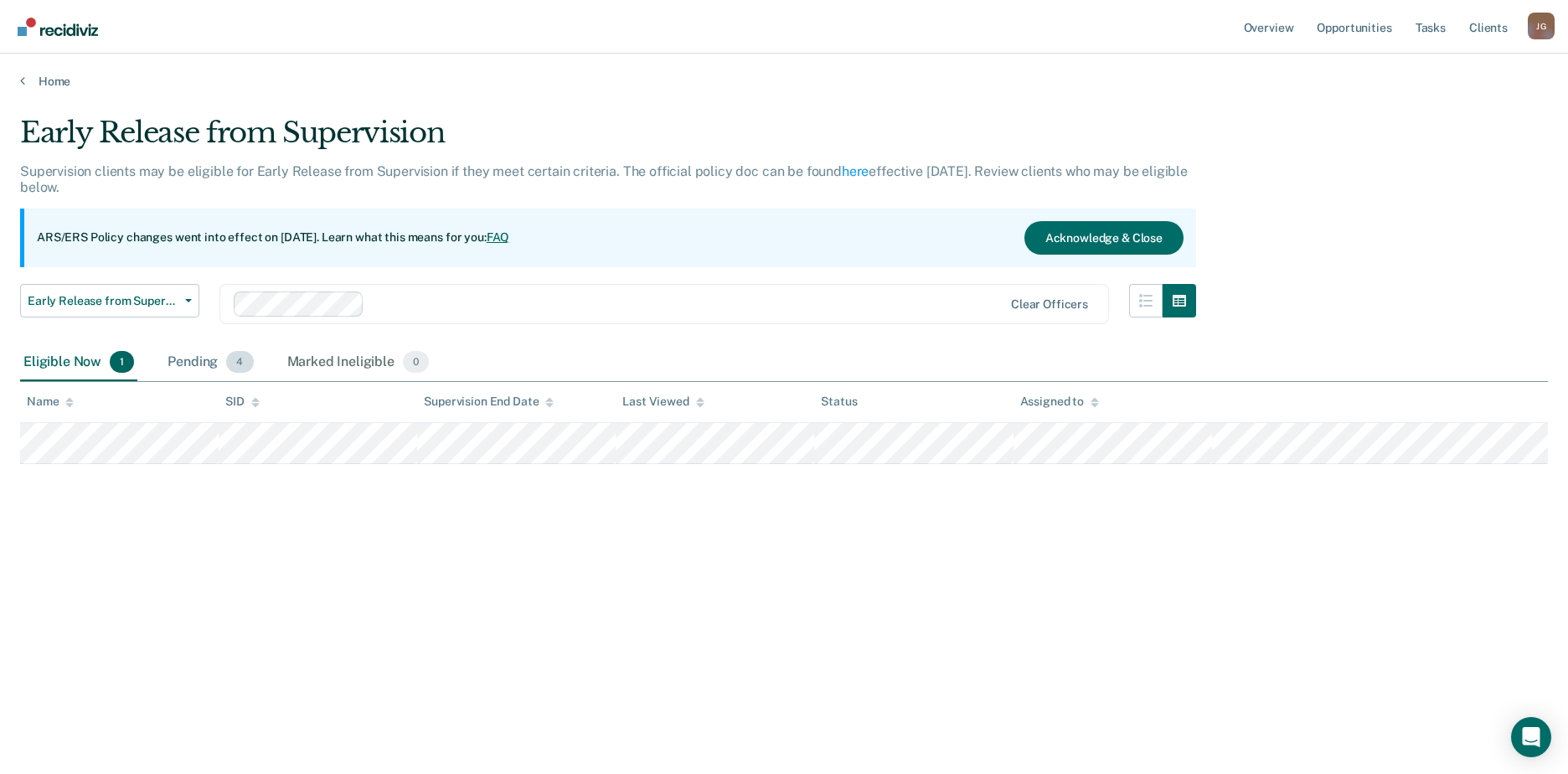
click at [202, 361] on div "Pending 4" at bounding box center [210, 363] width 92 height 37
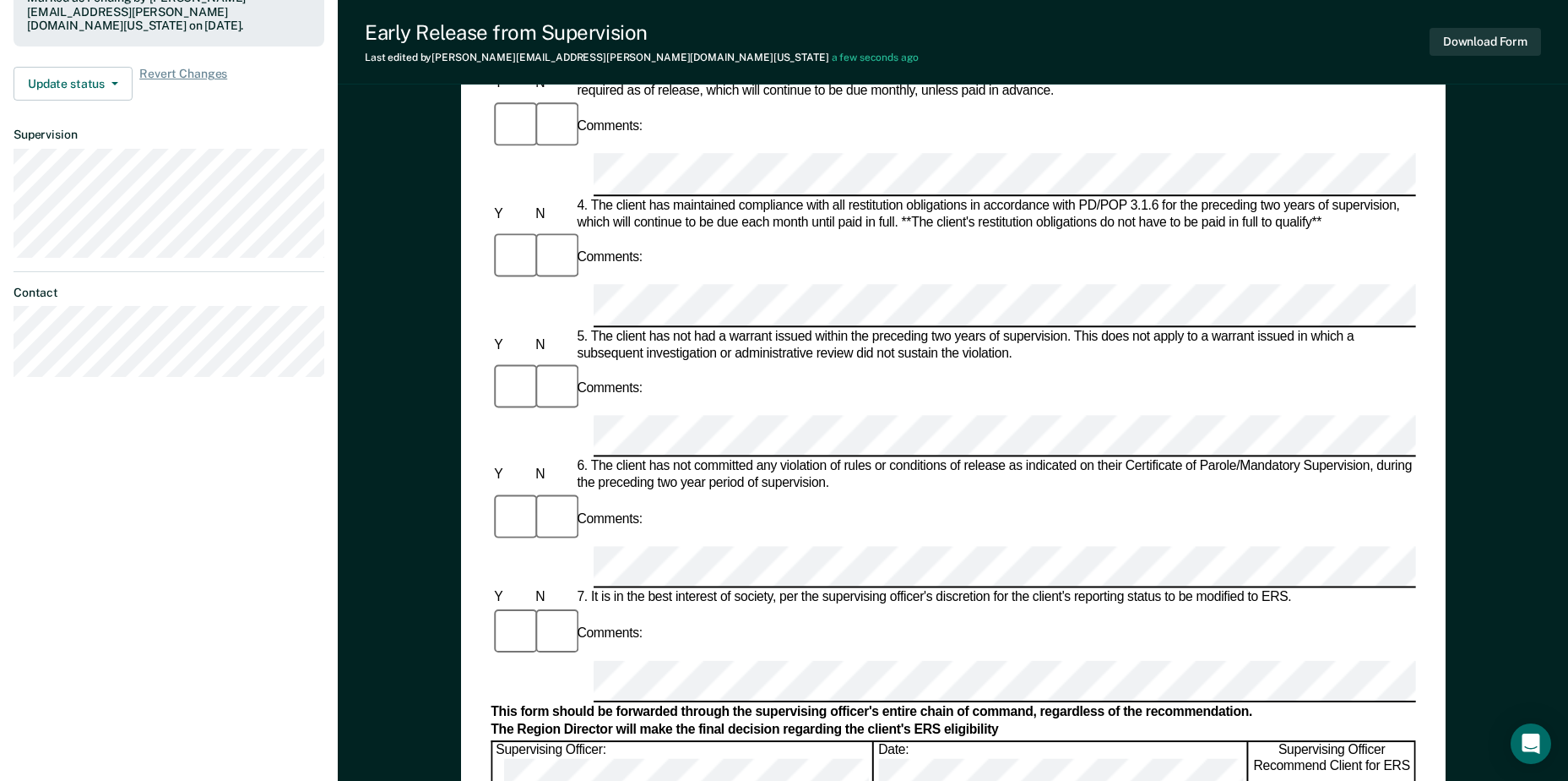
scroll to position [591, 0]
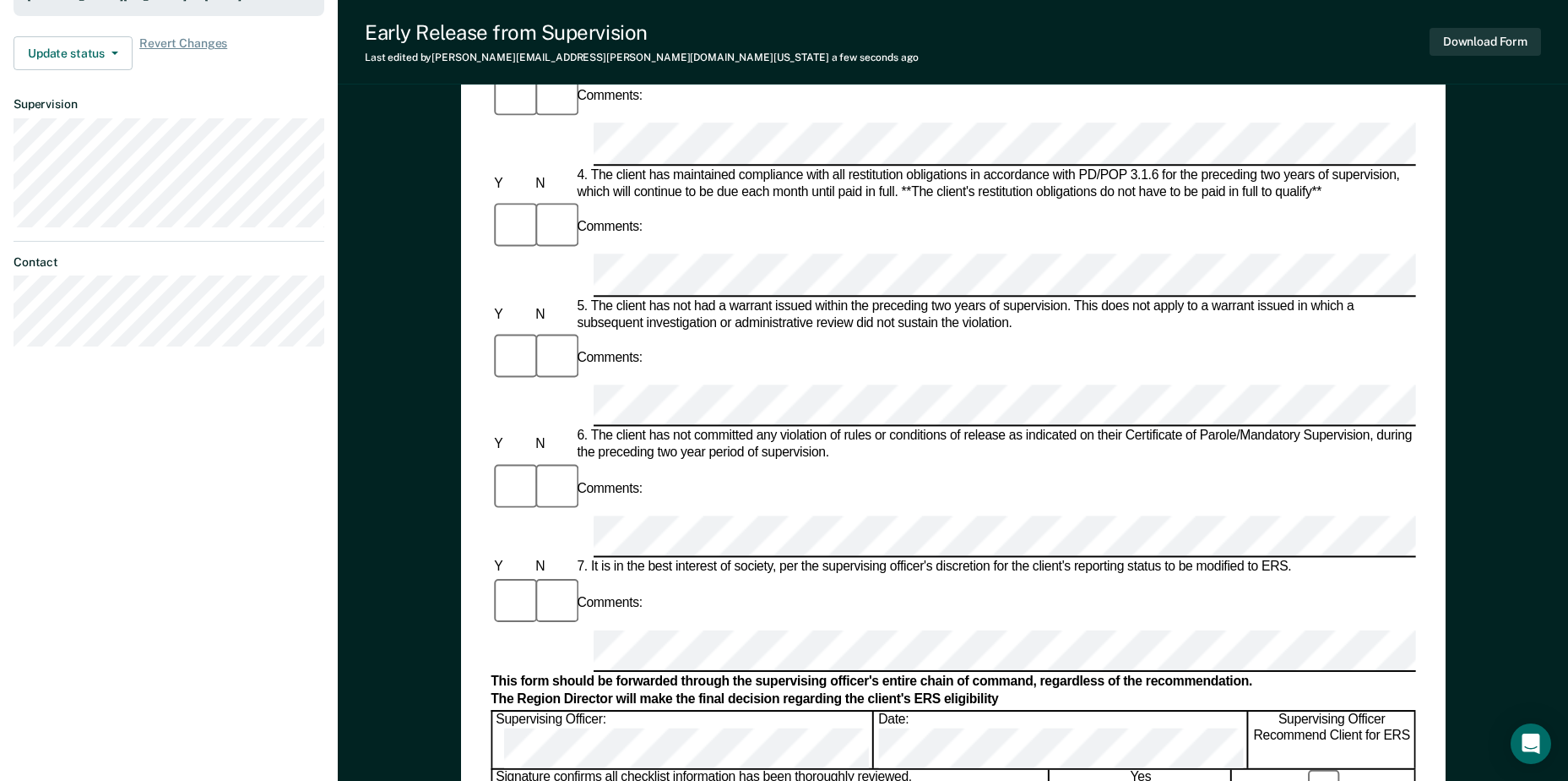
drag, startPoint x: 680, startPoint y: 677, endPoint x: 1029, endPoint y: 518, distance: 383.5
click at [1482, 44] on button "Download Form" at bounding box center [1485, 42] width 112 height 28
